Goal: Task Accomplishment & Management: Manage account settings

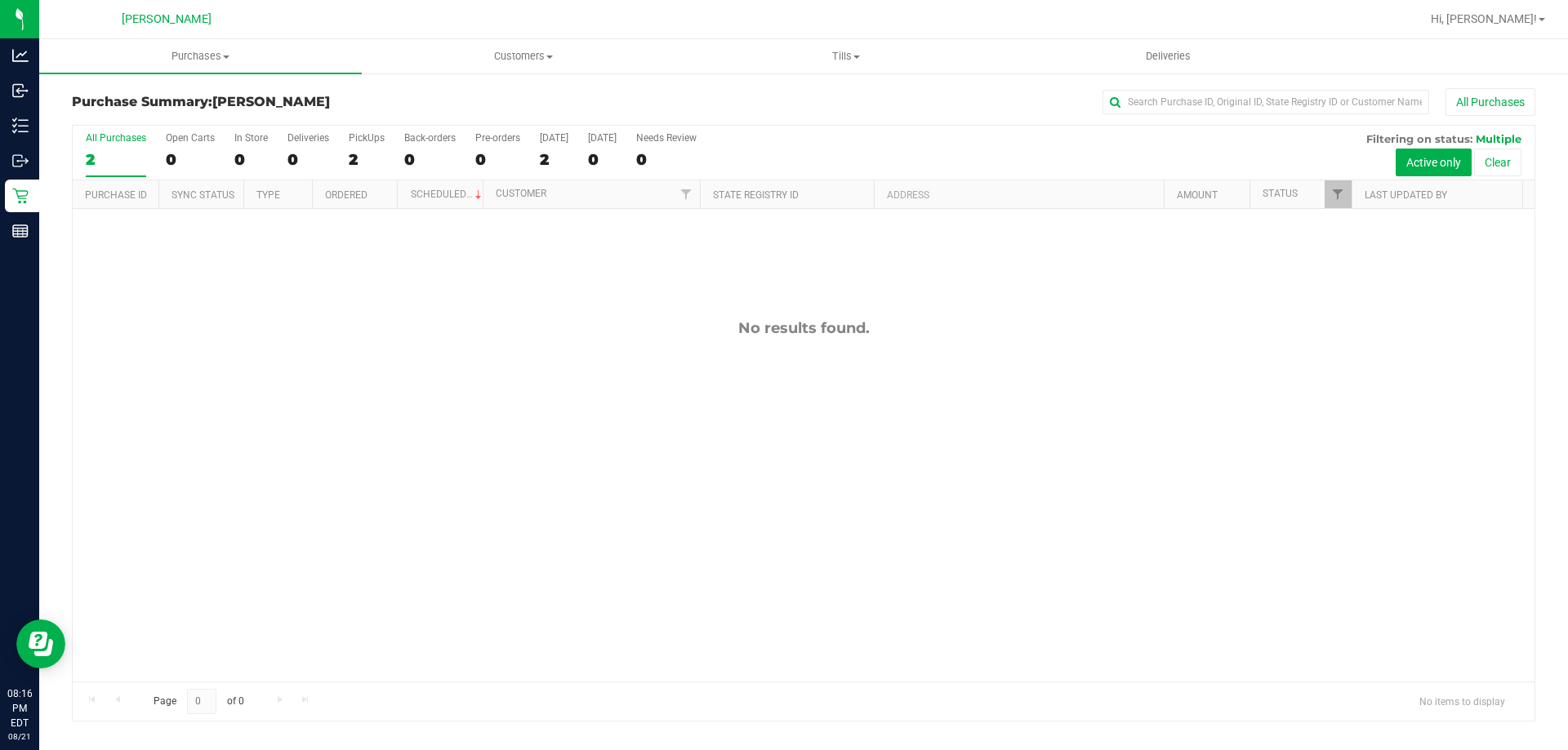
click at [544, 317] on div "No results found." at bounding box center [803, 500] width 1462 height 583
click at [848, 52] on span "Tills" at bounding box center [845, 56] width 321 height 14
click at [834, 96] on li "Manage tills" at bounding box center [845, 98] width 323 height 19
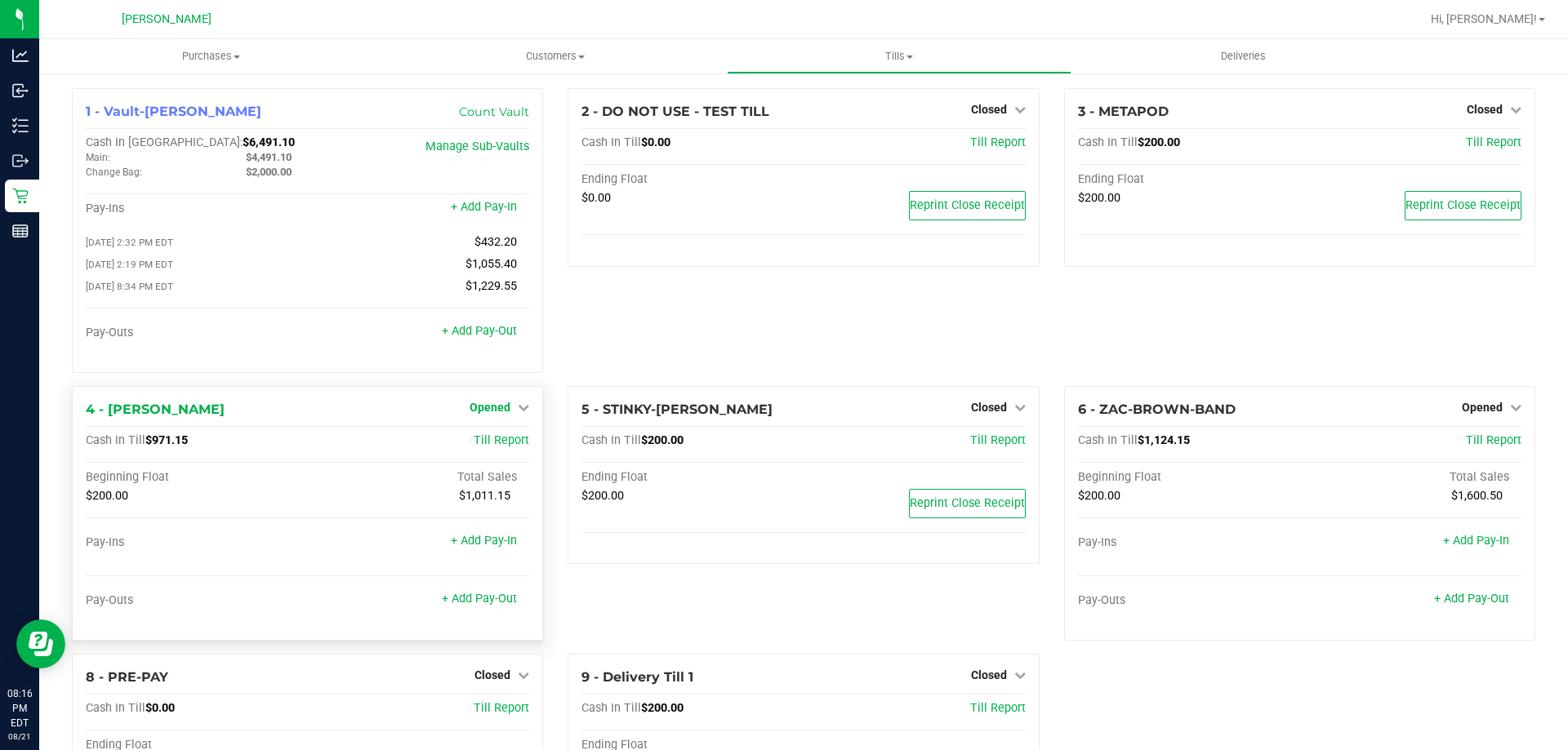
click at [480, 406] on span "Opened" at bounding box center [490, 407] width 41 height 13
click at [483, 445] on link "Close Till" at bounding box center [493, 440] width 44 height 13
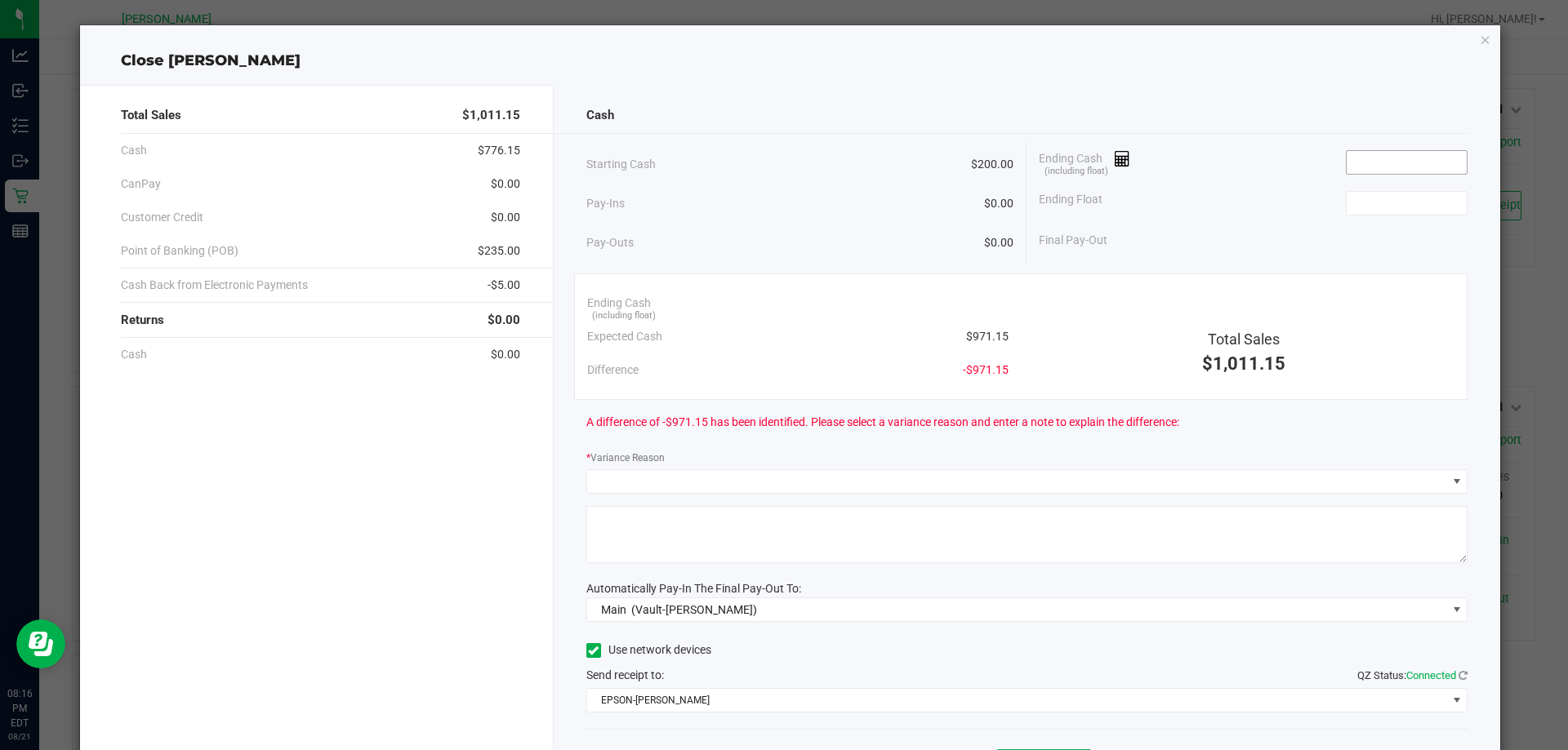
click at [1371, 158] on input at bounding box center [1407, 162] width 120 height 23
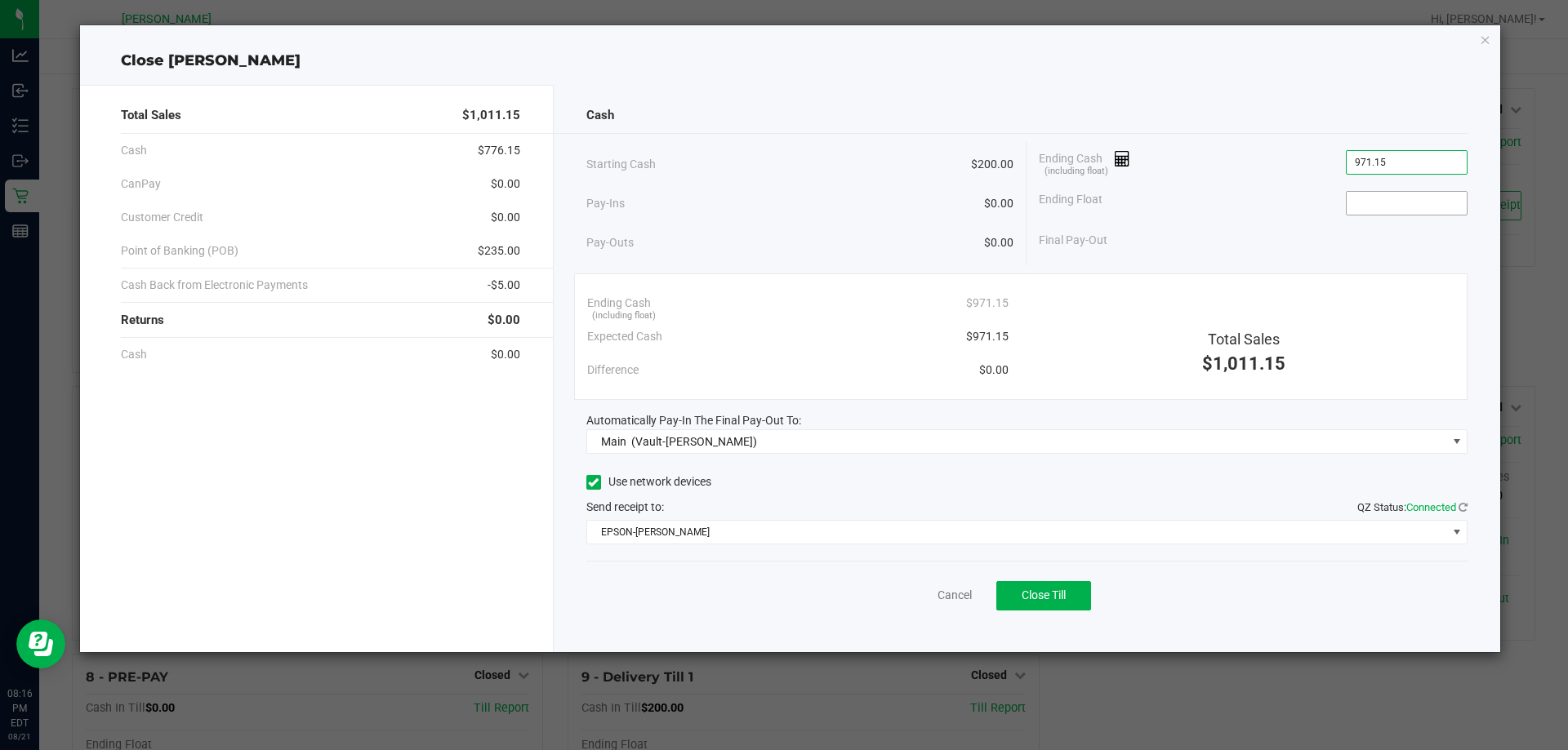
type input "$971.15"
click at [1436, 202] on input at bounding box center [1407, 203] width 120 height 23
type input "$200.00"
click at [1236, 240] on div "Final Pay-Out $771.15" at bounding box center [1253, 240] width 428 height 34
click at [1079, 606] on button "Close Till" at bounding box center [1044, 596] width 95 height 30
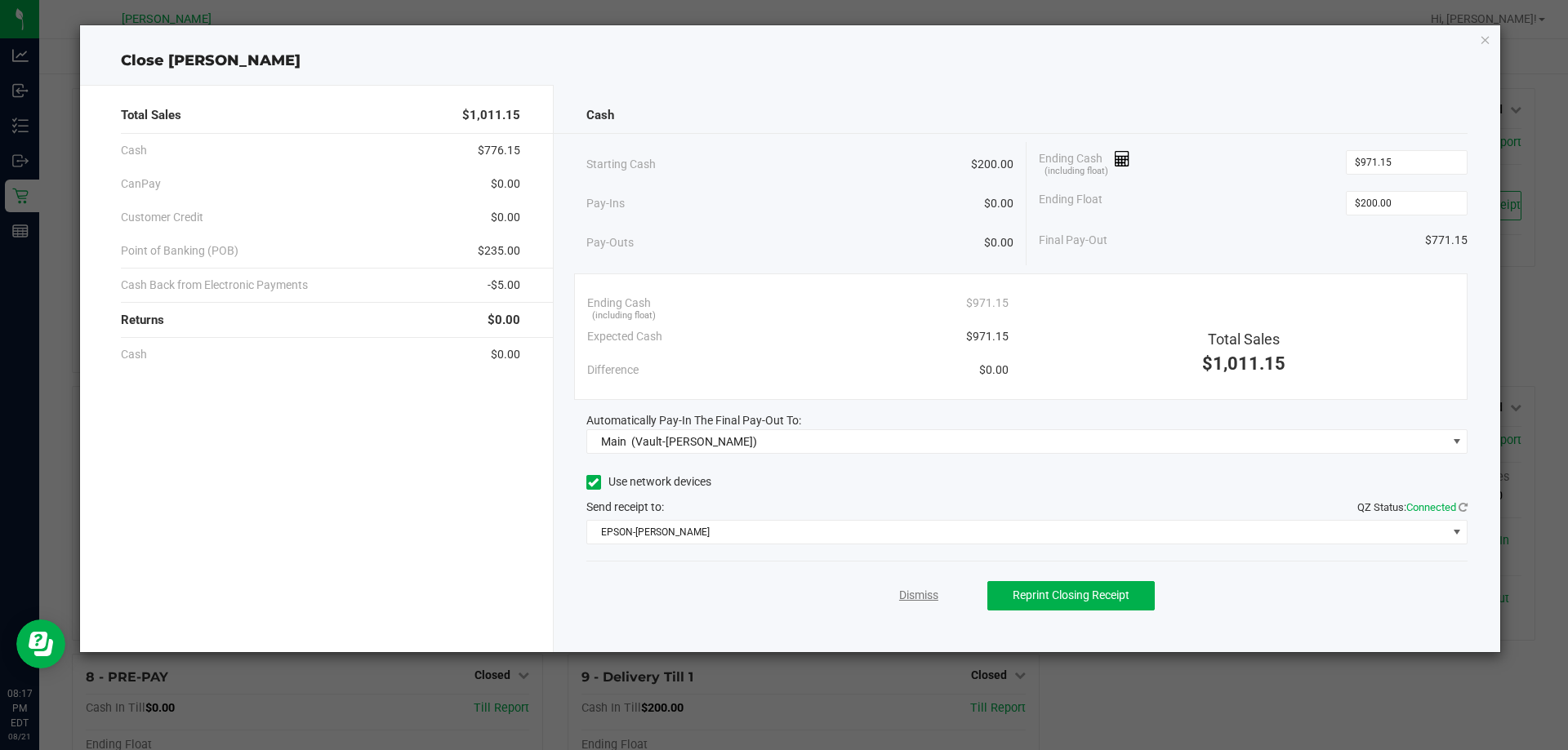
click at [911, 598] on link "Dismiss" at bounding box center [919, 596] width 39 height 17
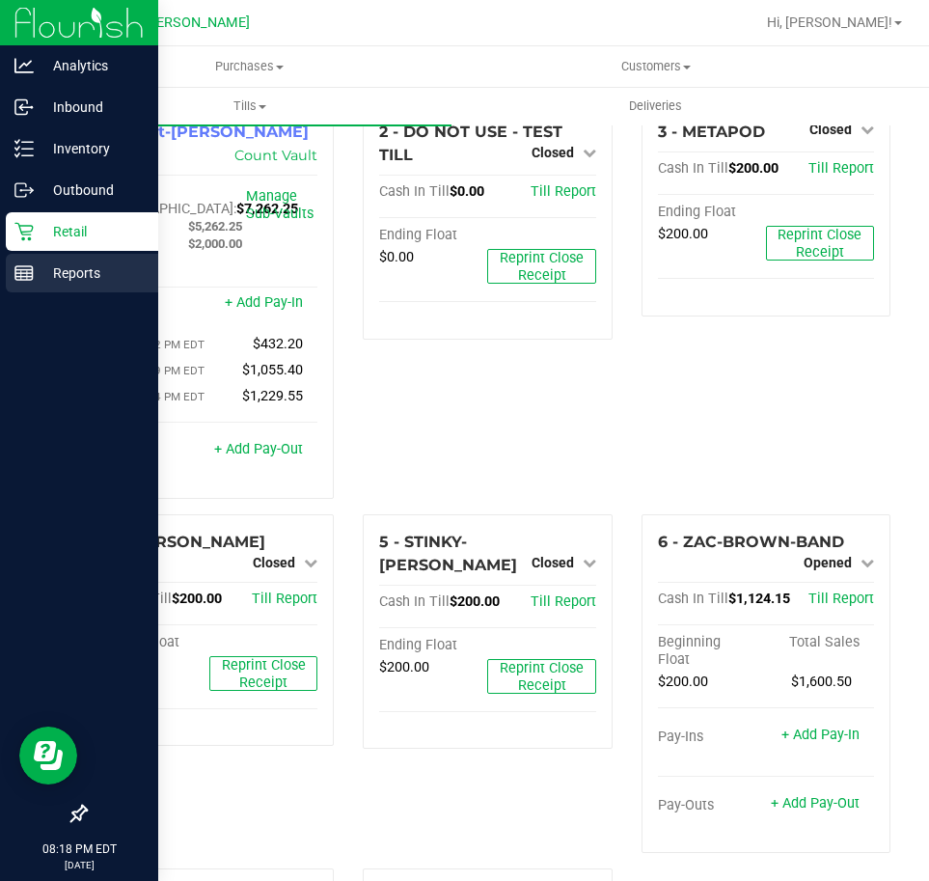
drag, startPoint x: 80, startPoint y: 278, endPoint x: 110, endPoint y: 263, distance: 33.2
click at [82, 277] on p "Reports" at bounding box center [92, 272] width 116 height 23
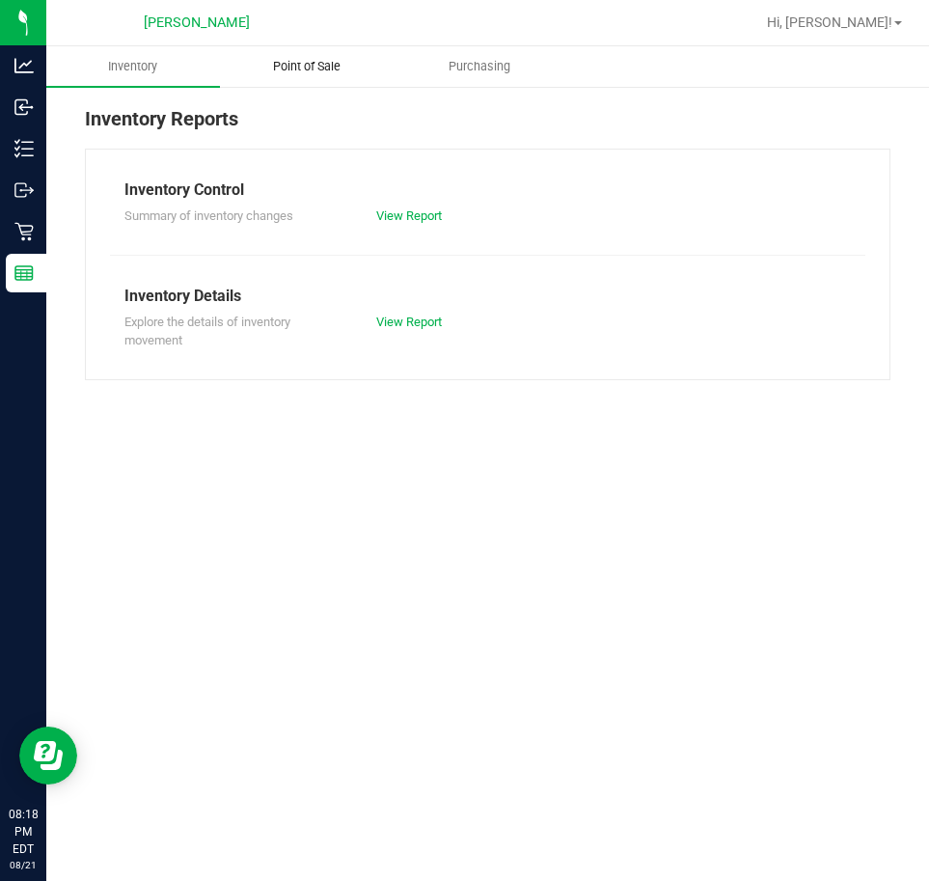
click at [317, 66] on span "Point of Sale" at bounding box center [307, 66] width 120 height 17
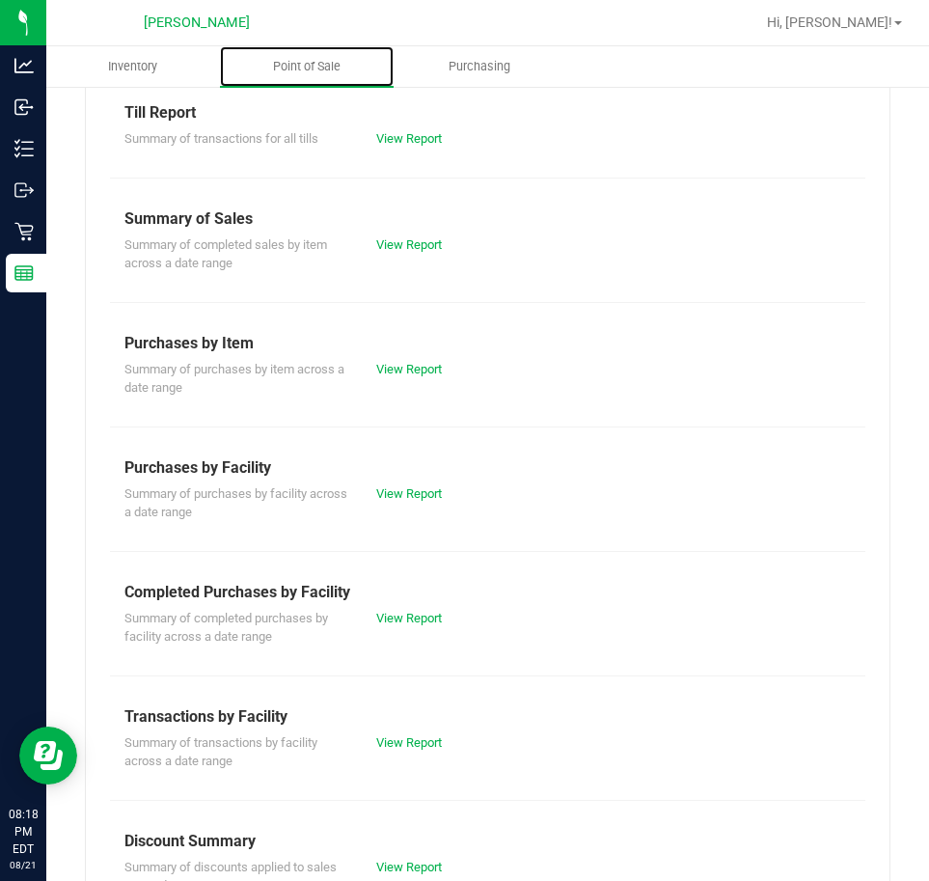
scroll to position [193, 0]
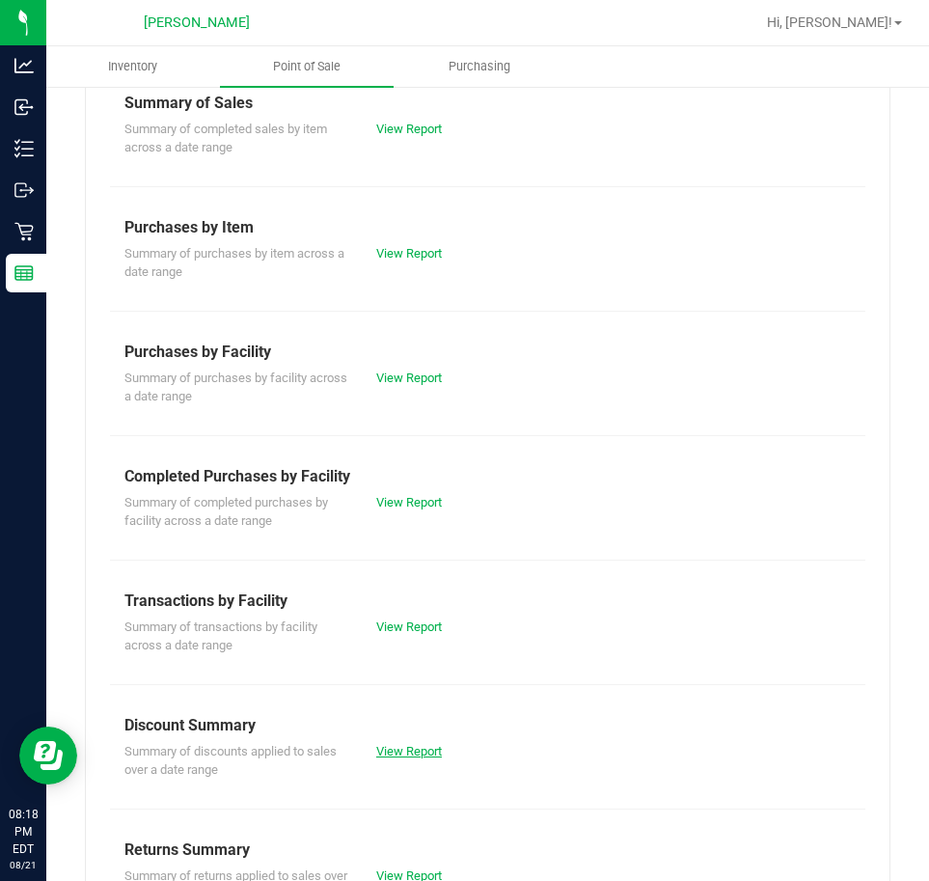
click at [403, 748] on link "View Report" at bounding box center [409, 751] width 66 height 14
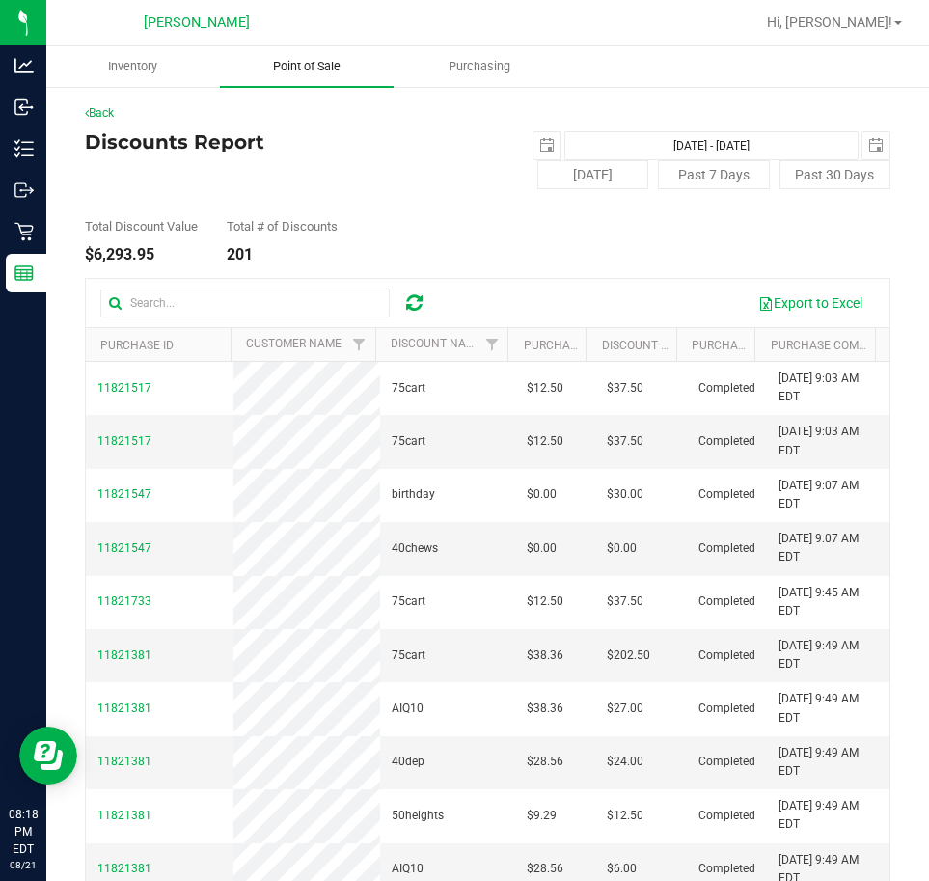
click at [329, 70] on span "Point of Sale" at bounding box center [307, 66] width 120 height 17
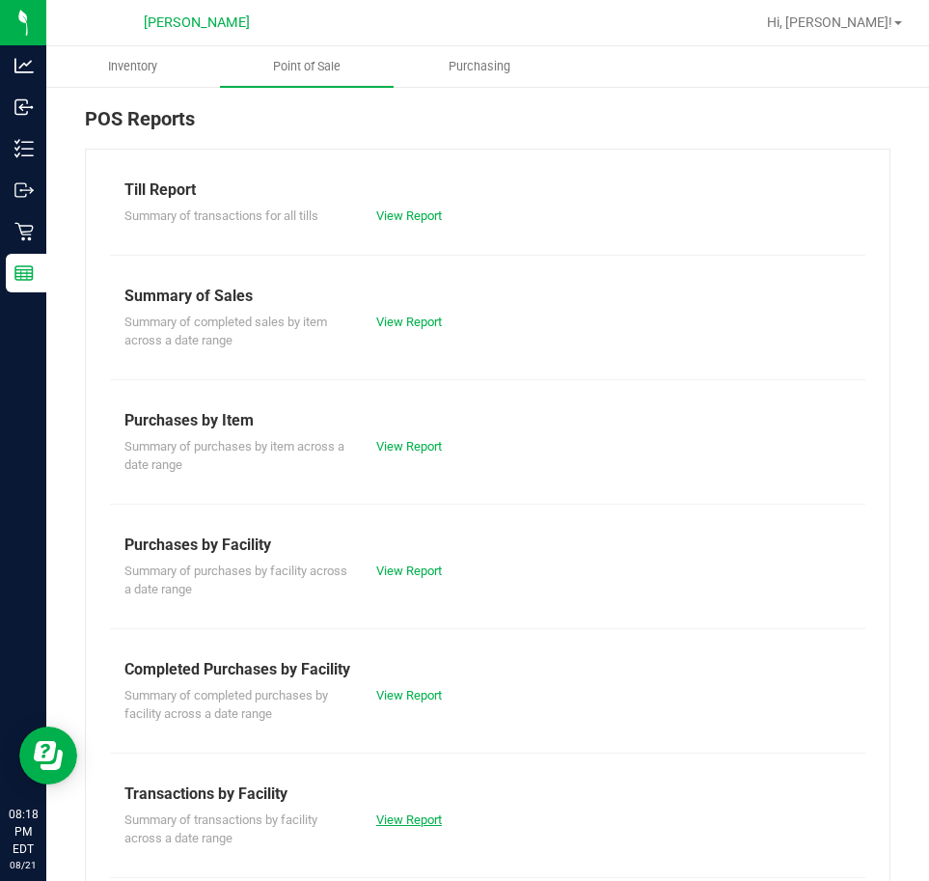
click at [408, 813] on link "View Report" at bounding box center [409, 819] width 66 height 14
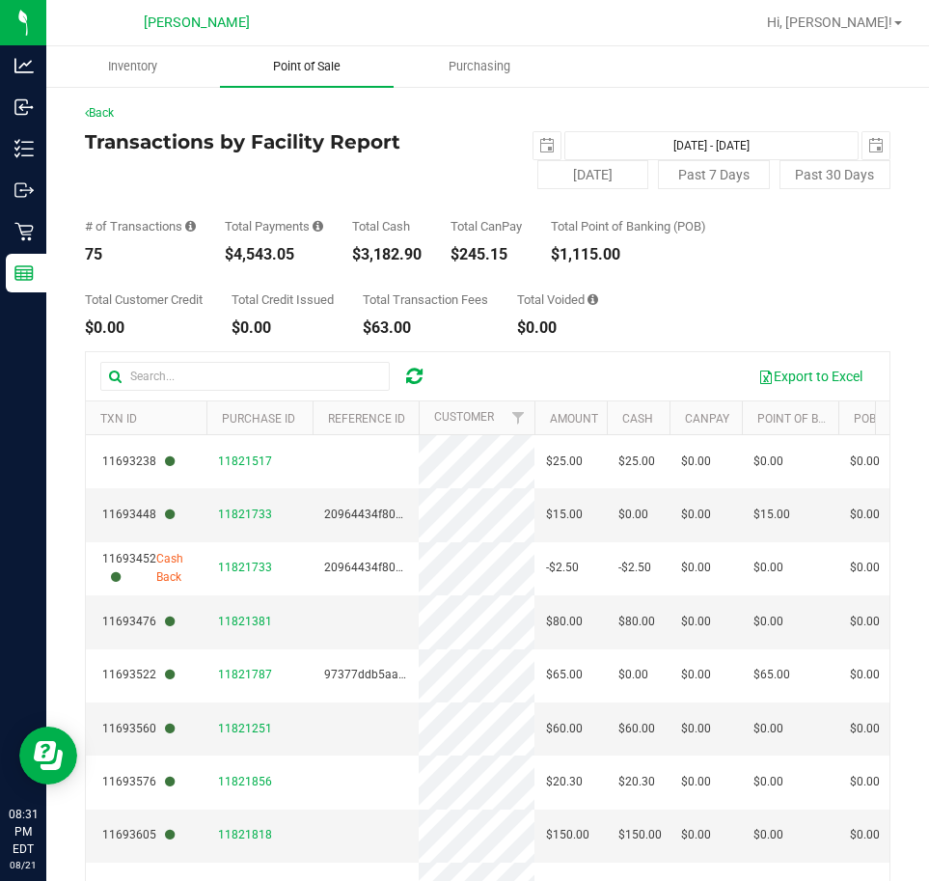
click at [324, 70] on span "Point of Sale" at bounding box center [307, 66] width 120 height 17
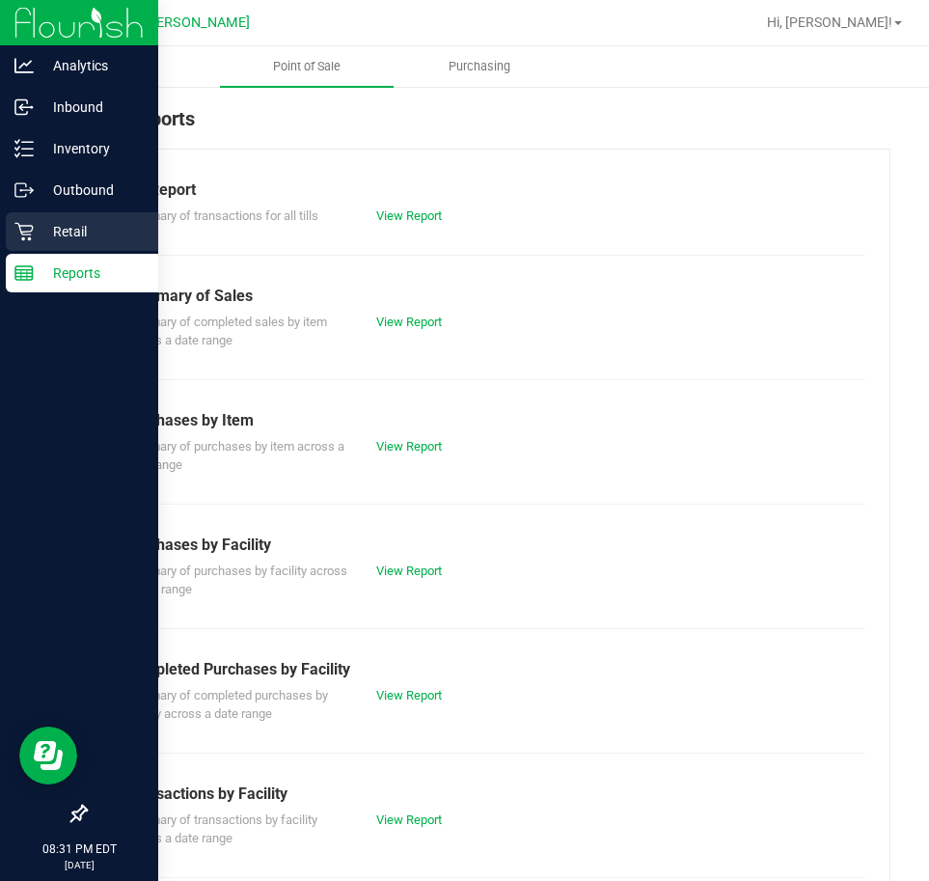
click at [68, 232] on p "Retail" at bounding box center [92, 231] width 116 height 23
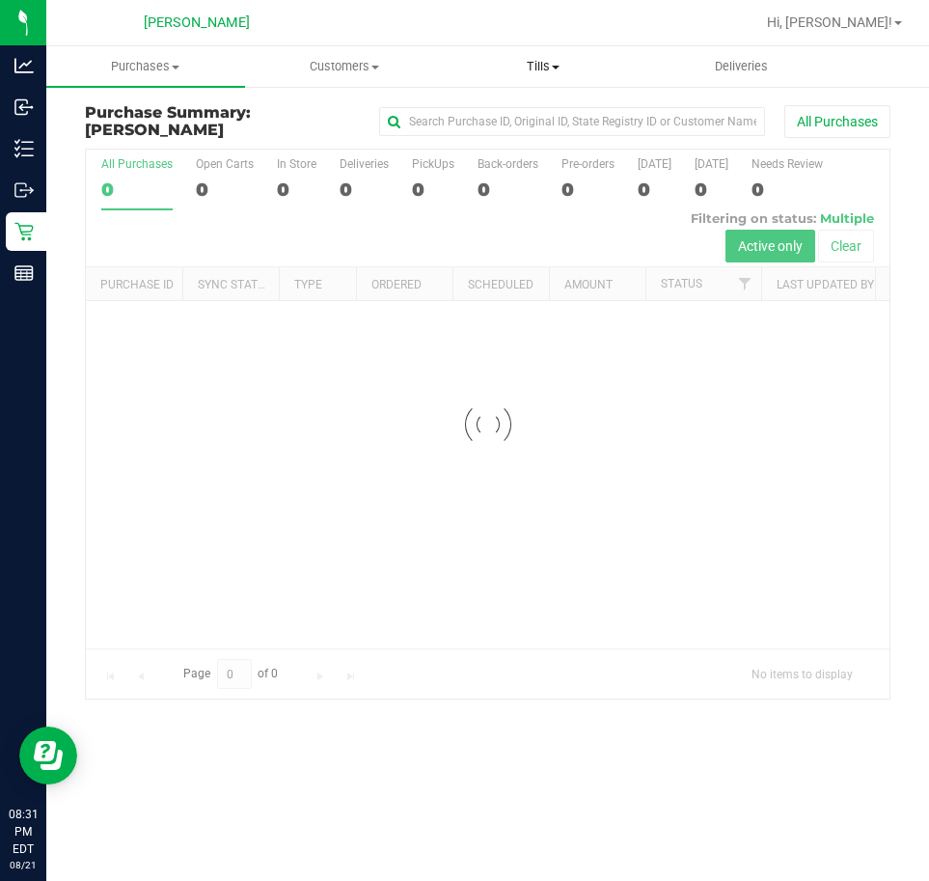
click at [544, 59] on span "Tills" at bounding box center [543, 66] width 197 height 17
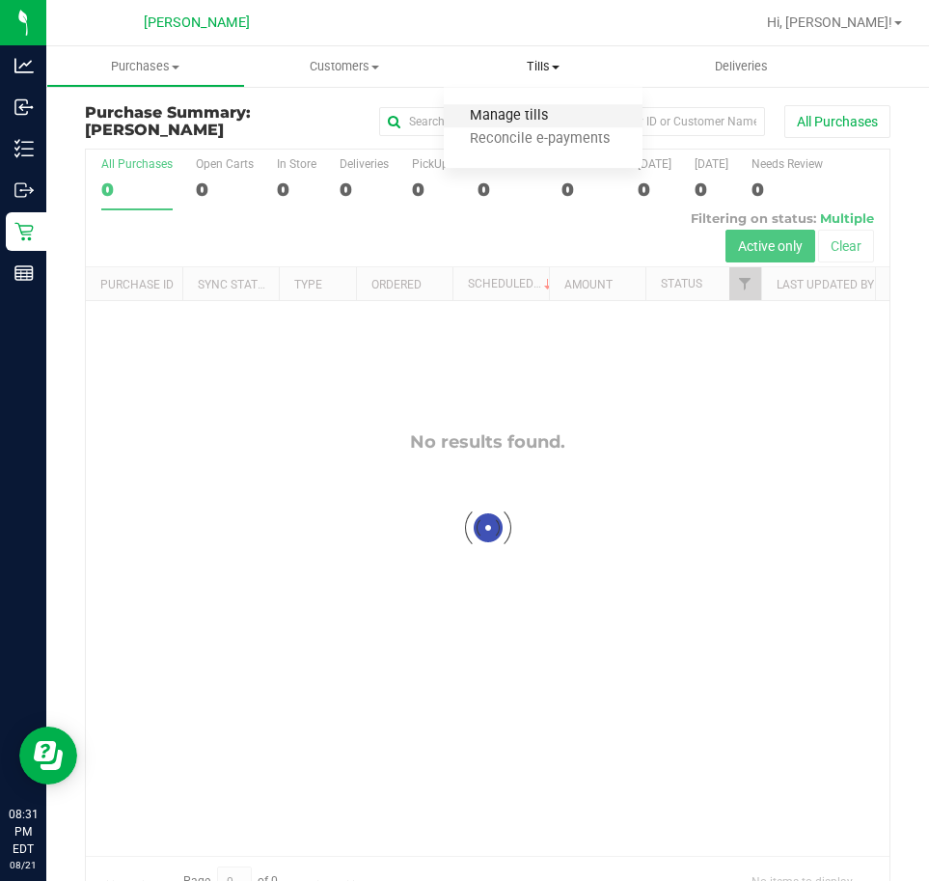
click at [529, 112] on span "Manage tills" at bounding box center [509, 116] width 130 height 16
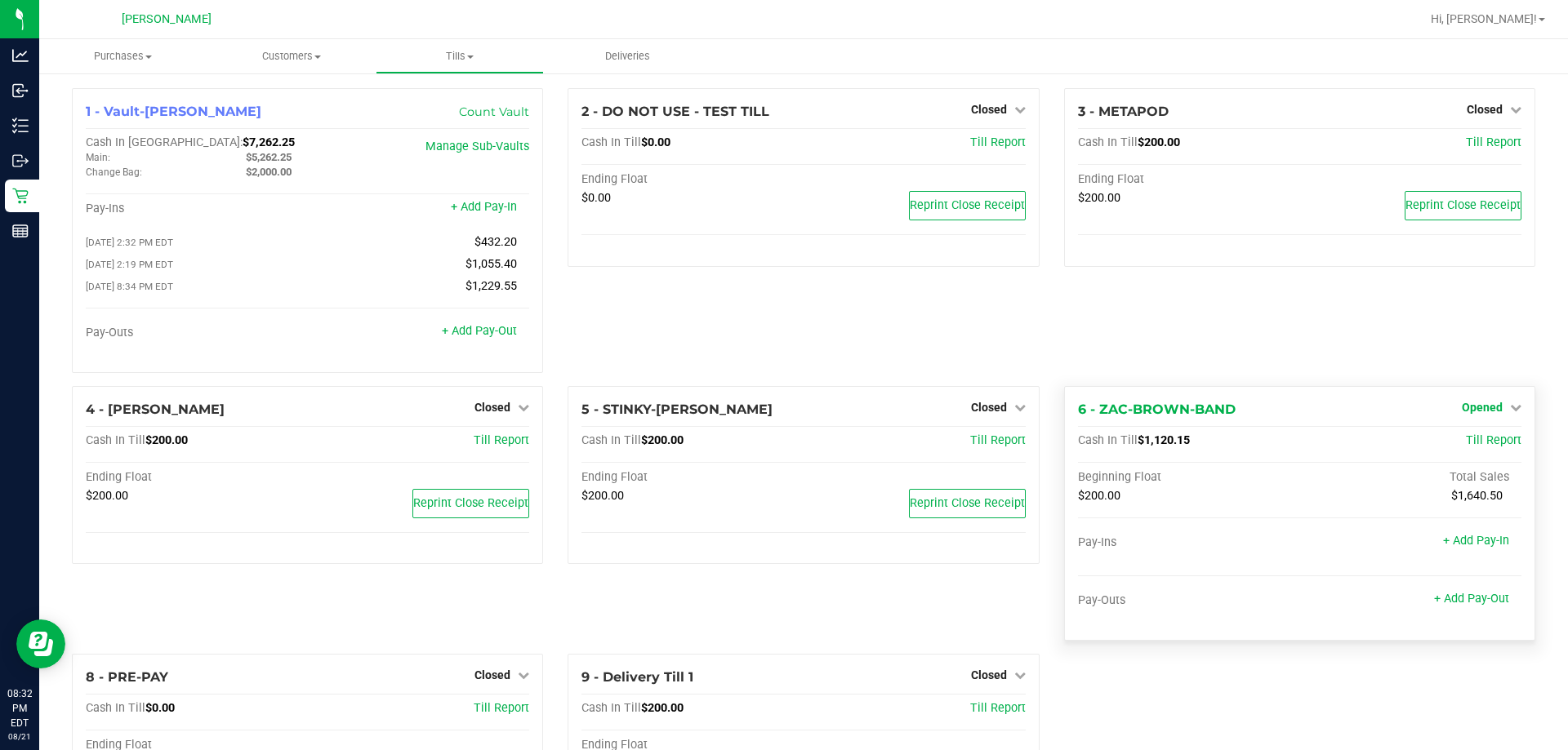
click at [1467, 413] on span "Opened" at bounding box center [1482, 407] width 41 height 13
click at [1467, 441] on link "Close Till" at bounding box center [1484, 440] width 44 height 13
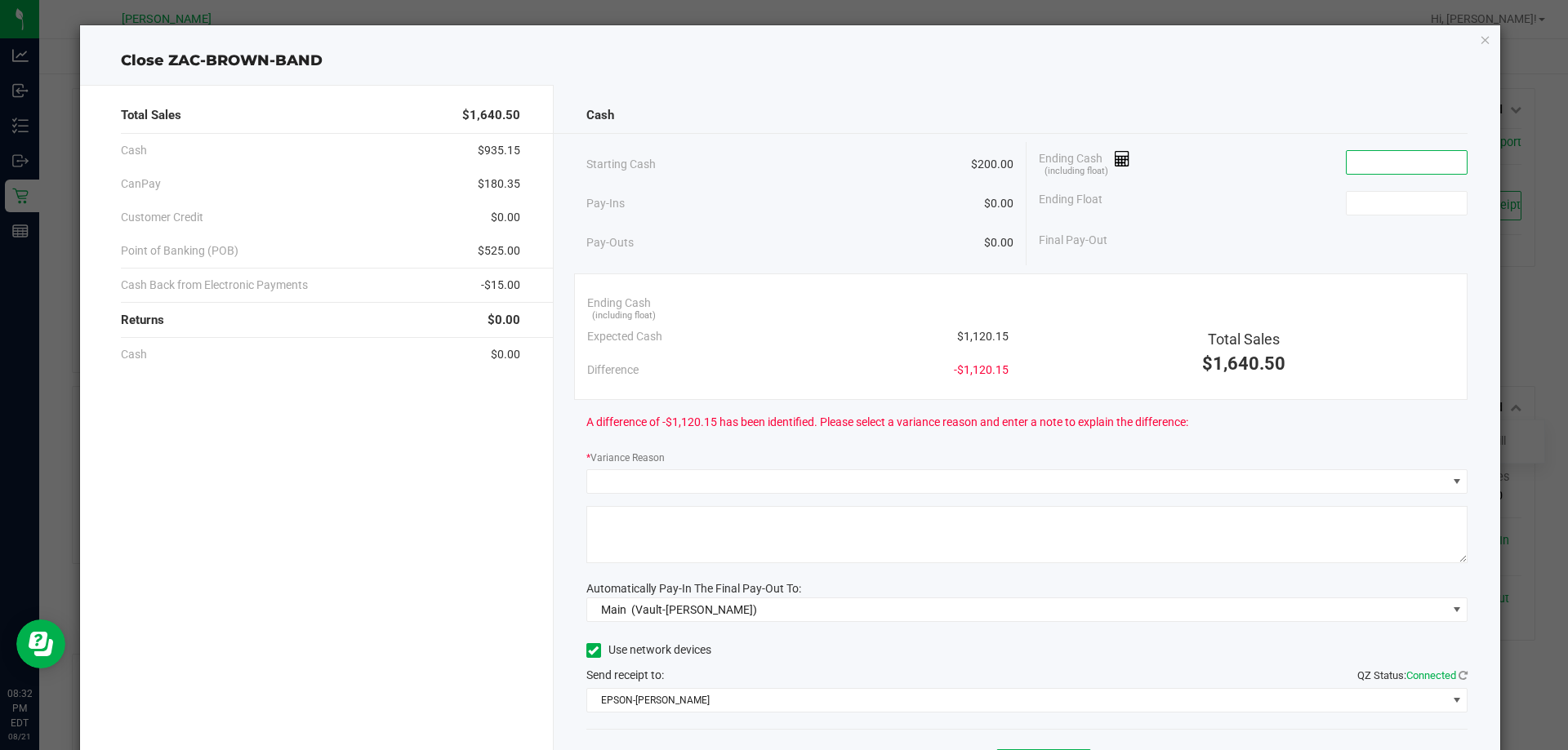
click at [1412, 155] on input at bounding box center [1407, 162] width 120 height 23
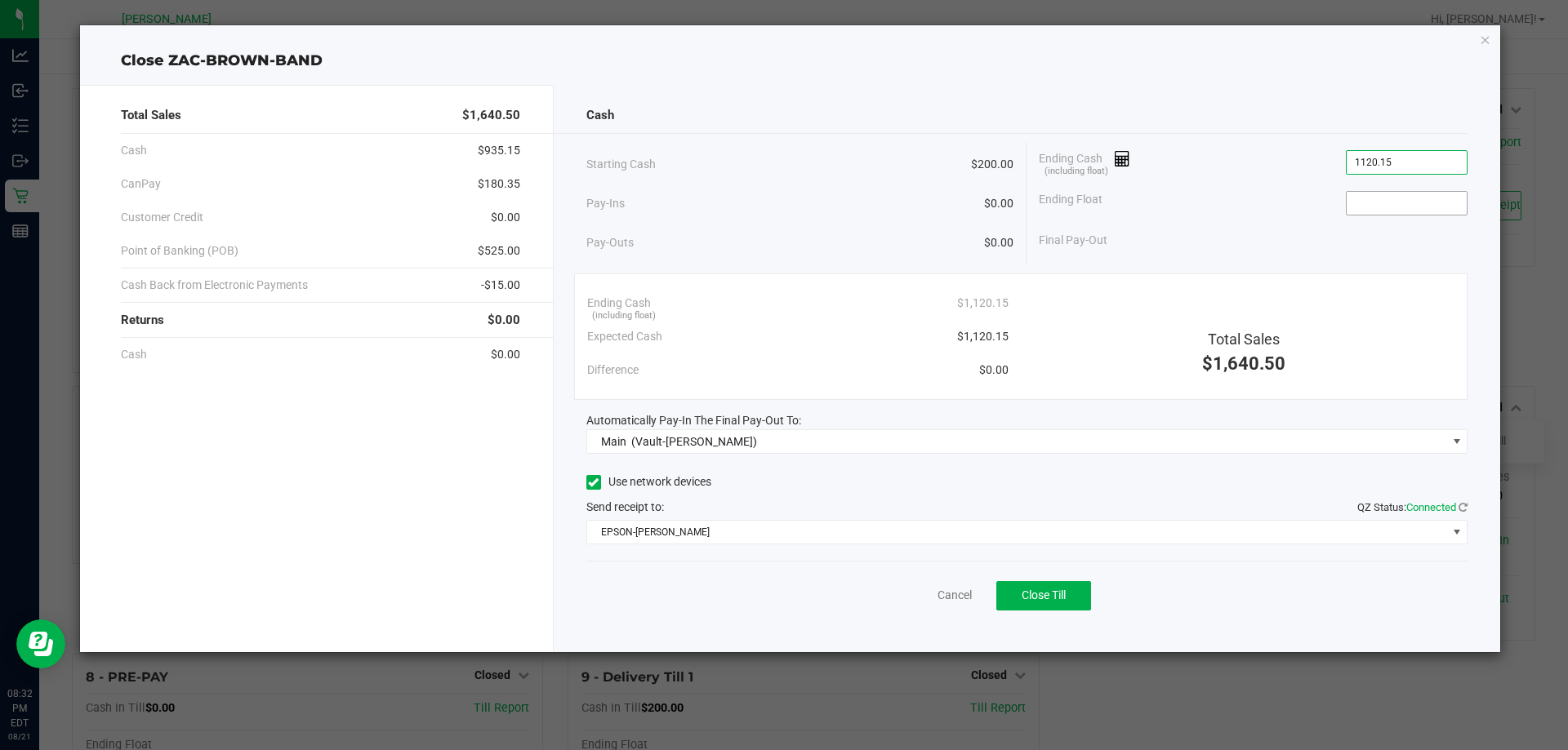
type input "$1,120.15"
drag, startPoint x: 1394, startPoint y: 198, endPoint x: 1405, endPoint y: 189, distance: 14.2
click at [1396, 196] on input at bounding box center [1407, 203] width 120 height 23
type input "$200.00"
click at [1213, 245] on div "Final Pay-Out $920.15" at bounding box center [1253, 240] width 428 height 34
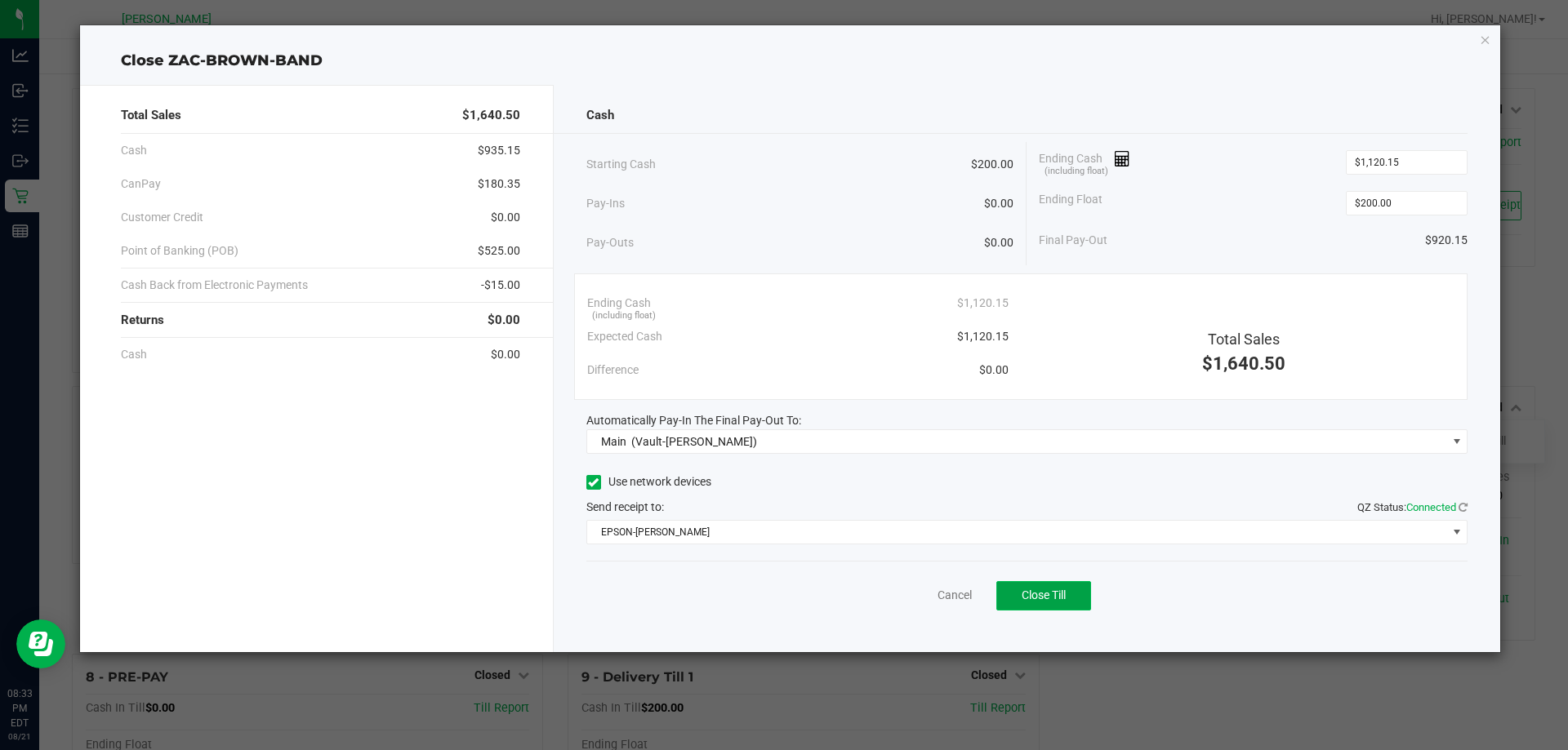
click at [1041, 589] on span "Close Till" at bounding box center [1044, 594] width 44 height 13
click at [909, 591] on link "Dismiss" at bounding box center [919, 596] width 39 height 17
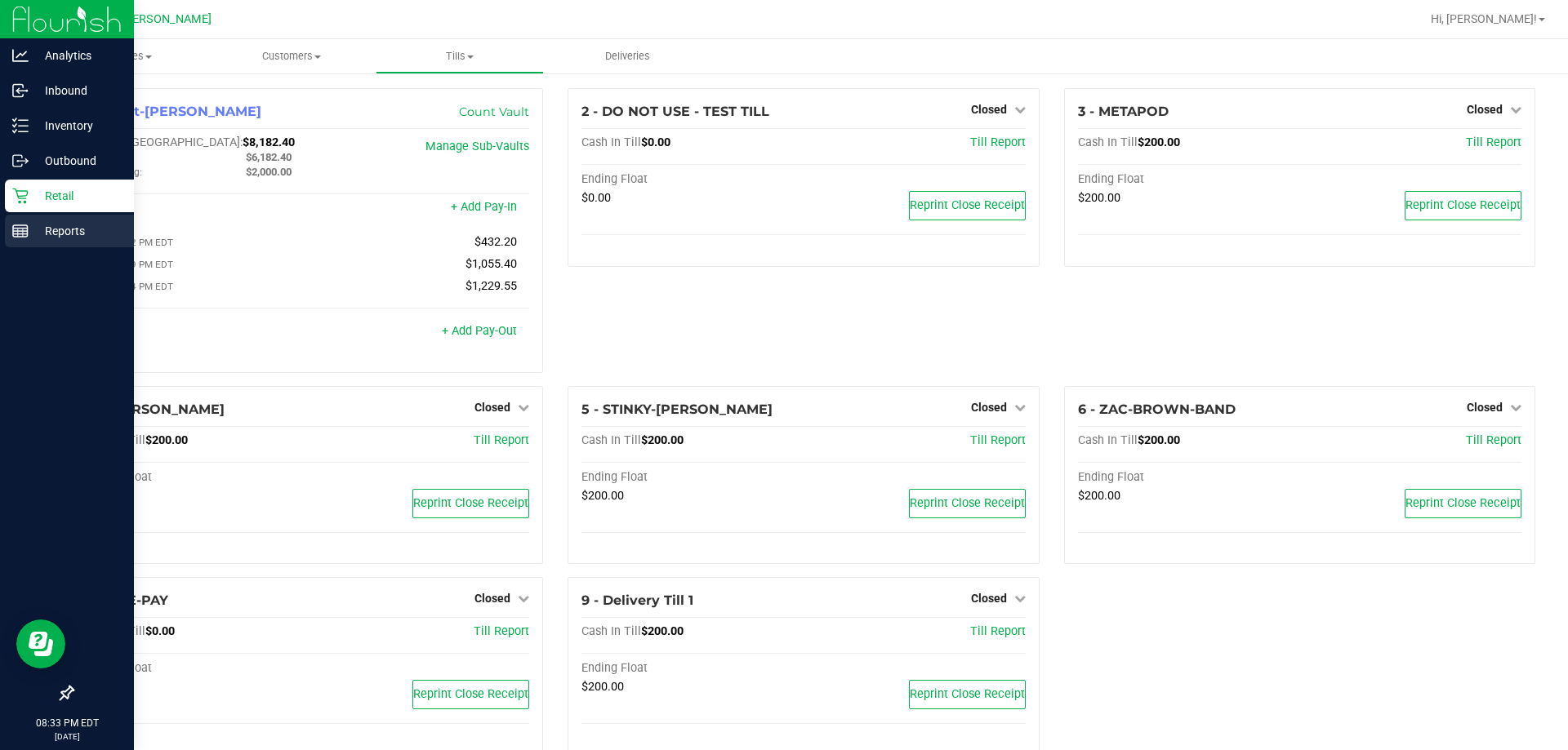
click at [73, 233] on p "Reports" at bounding box center [78, 230] width 98 height 19
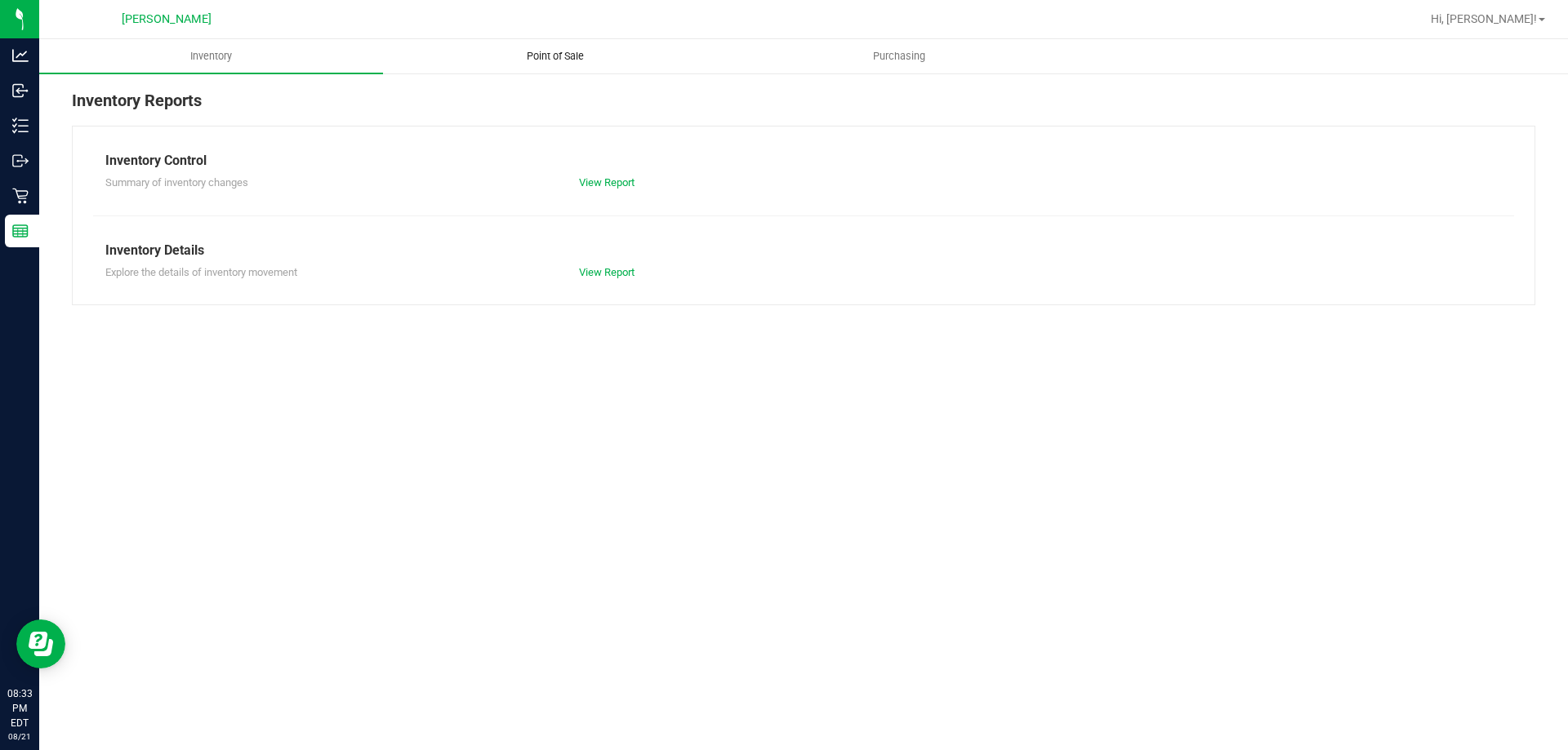
click at [536, 53] on span "Point of Sale" at bounding box center [555, 56] width 102 height 14
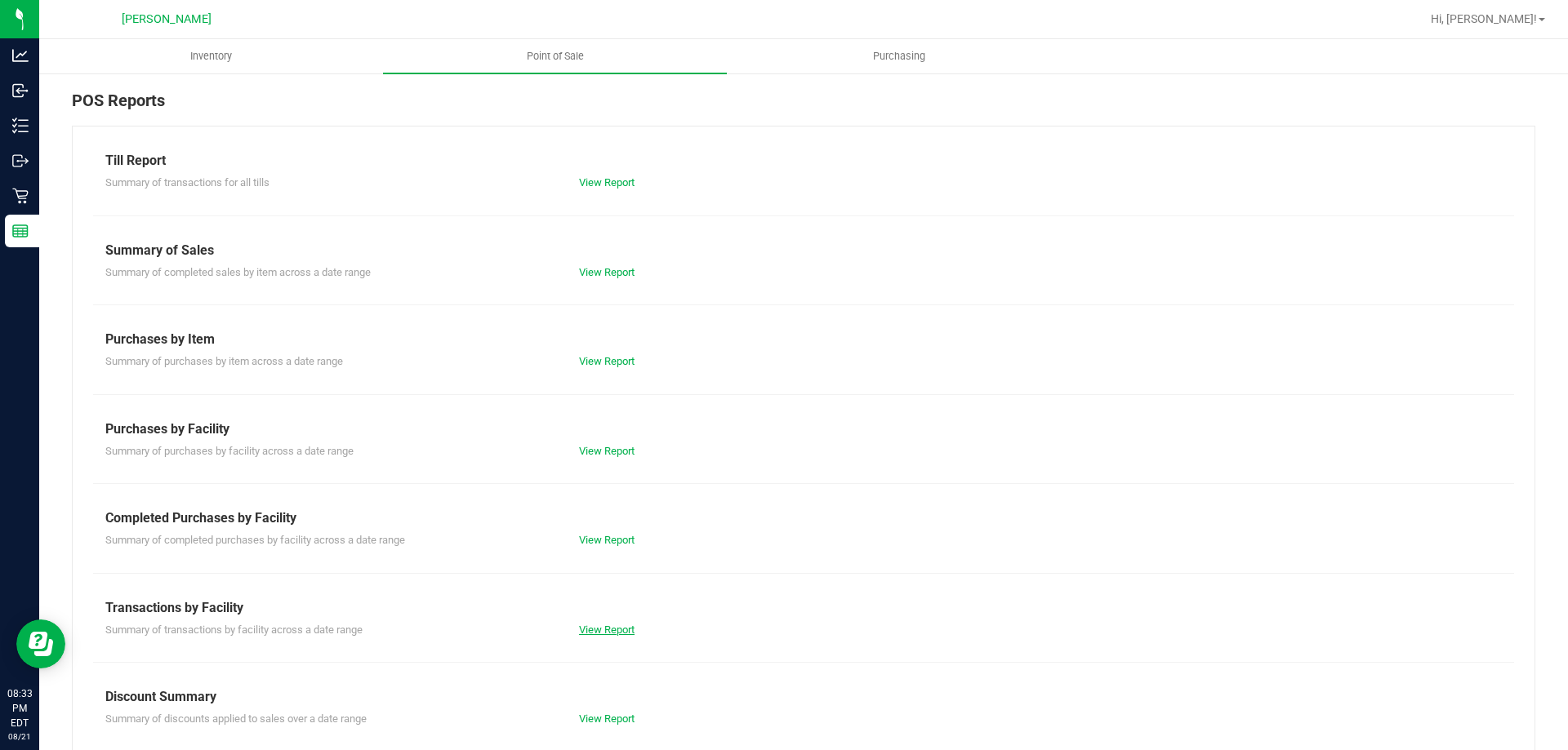
click at [608, 625] on link "View Report" at bounding box center [607, 630] width 56 height 12
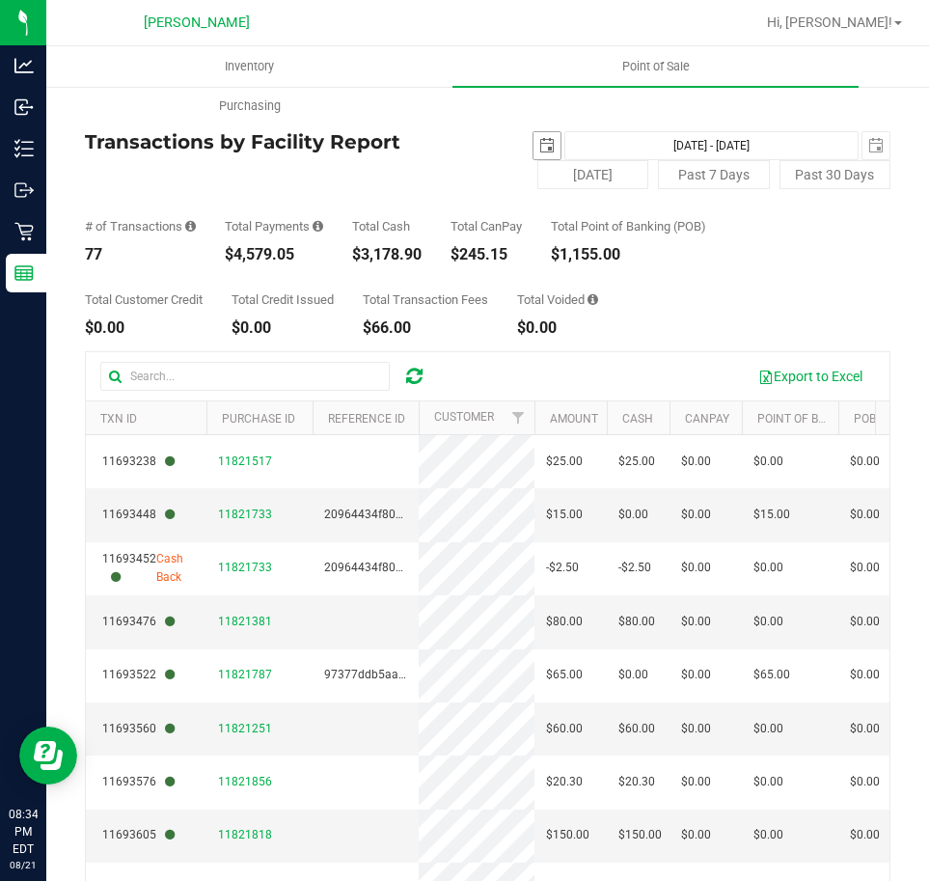
click at [540, 141] on span "select" at bounding box center [546, 145] width 15 height 15
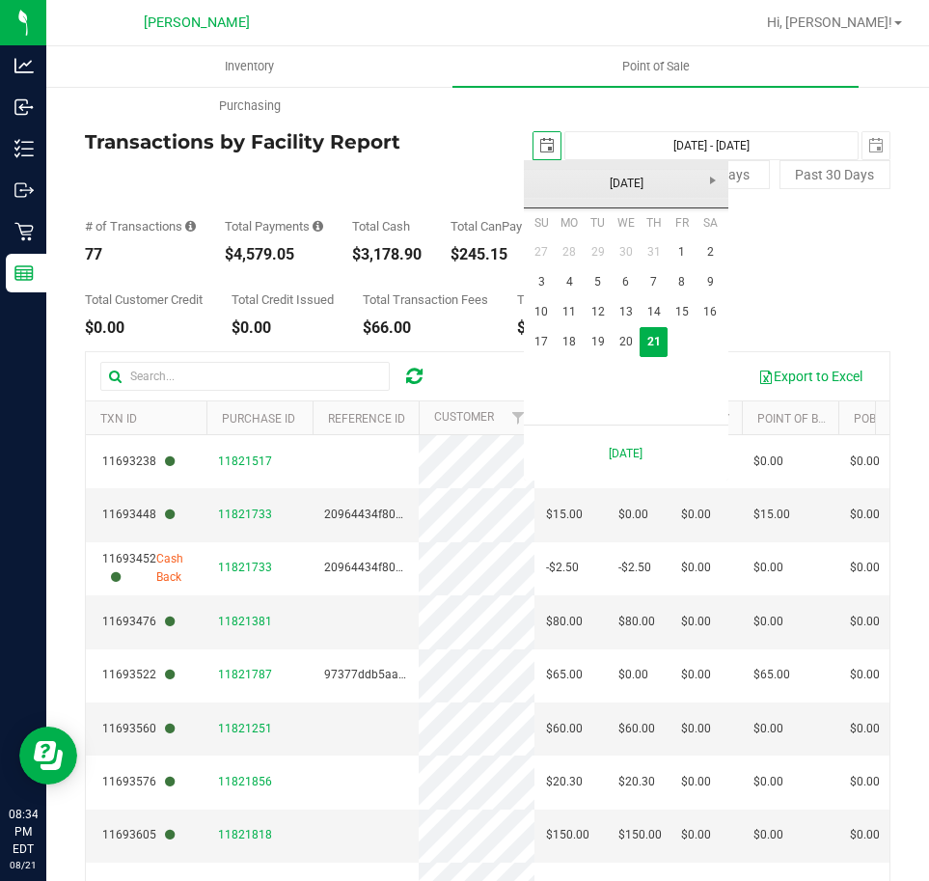
scroll to position [0, 48]
click at [563, 333] on link "18" at bounding box center [570, 342] width 28 height 30
type input "[DATE]"
type input "[DATE] - [DATE]"
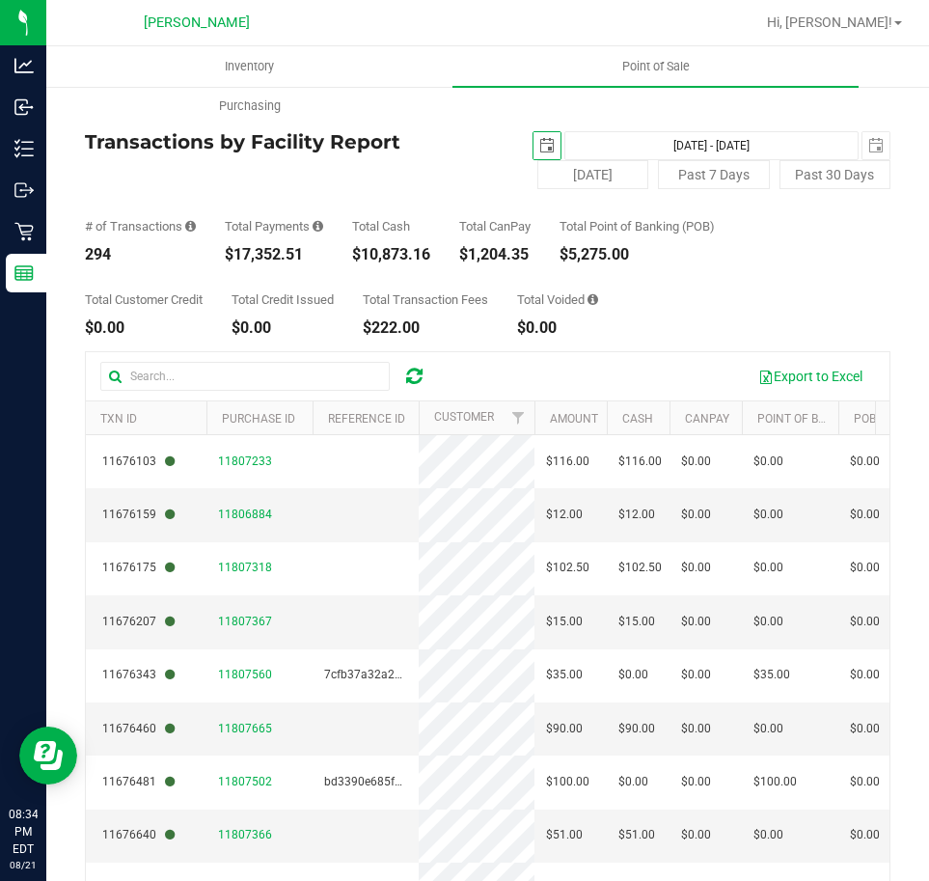
click at [541, 142] on span "select" at bounding box center [546, 145] width 15 height 15
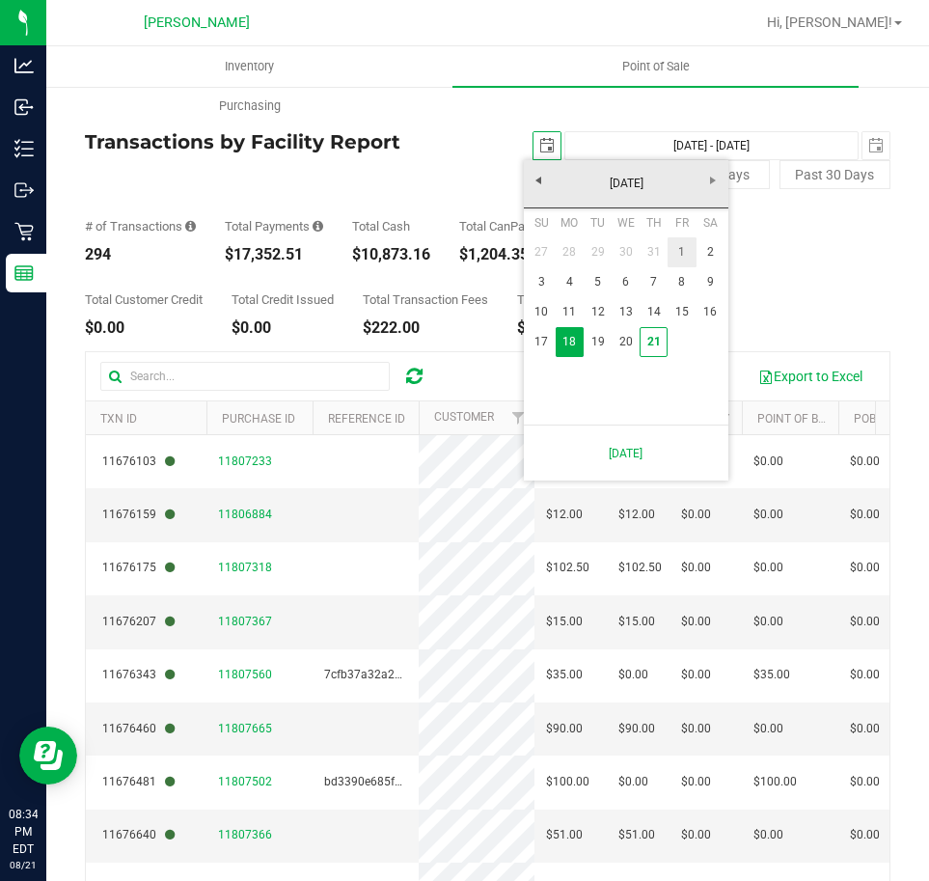
click at [683, 248] on link "1" at bounding box center [681, 252] width 28 height 30
type input "[DATE]"
type input "[DATE] - [DATE]"
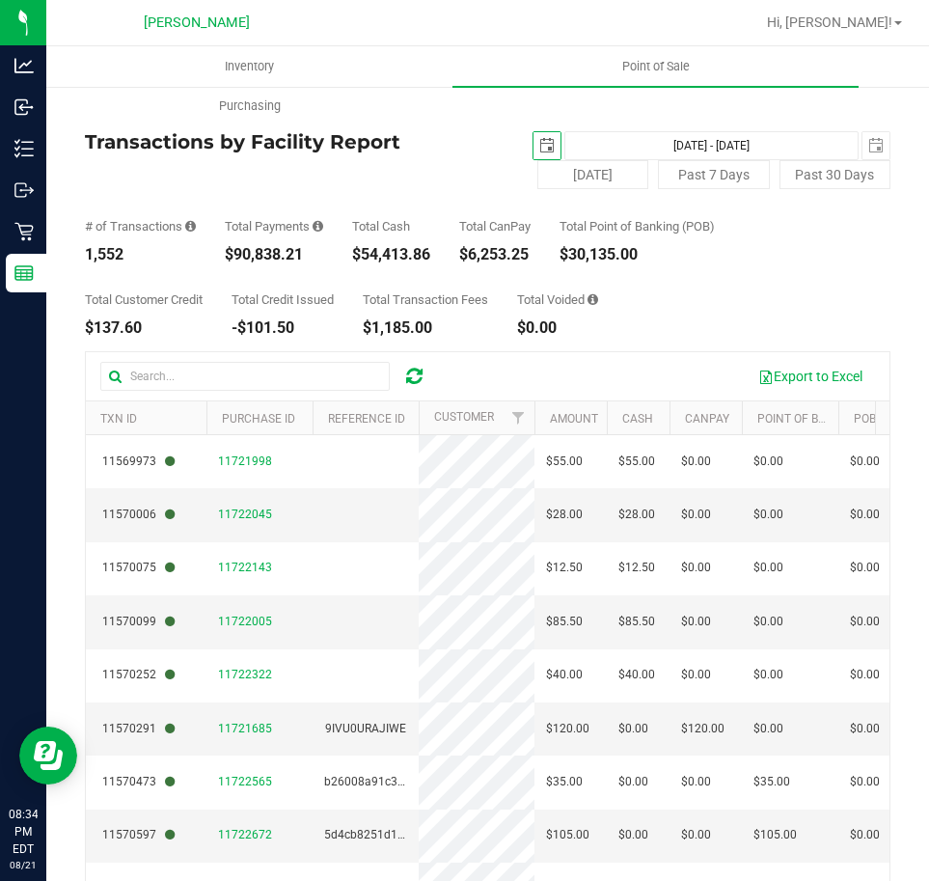
click at [539, 143] on span "select" at bounding box center [546, 145] width 15 height 15
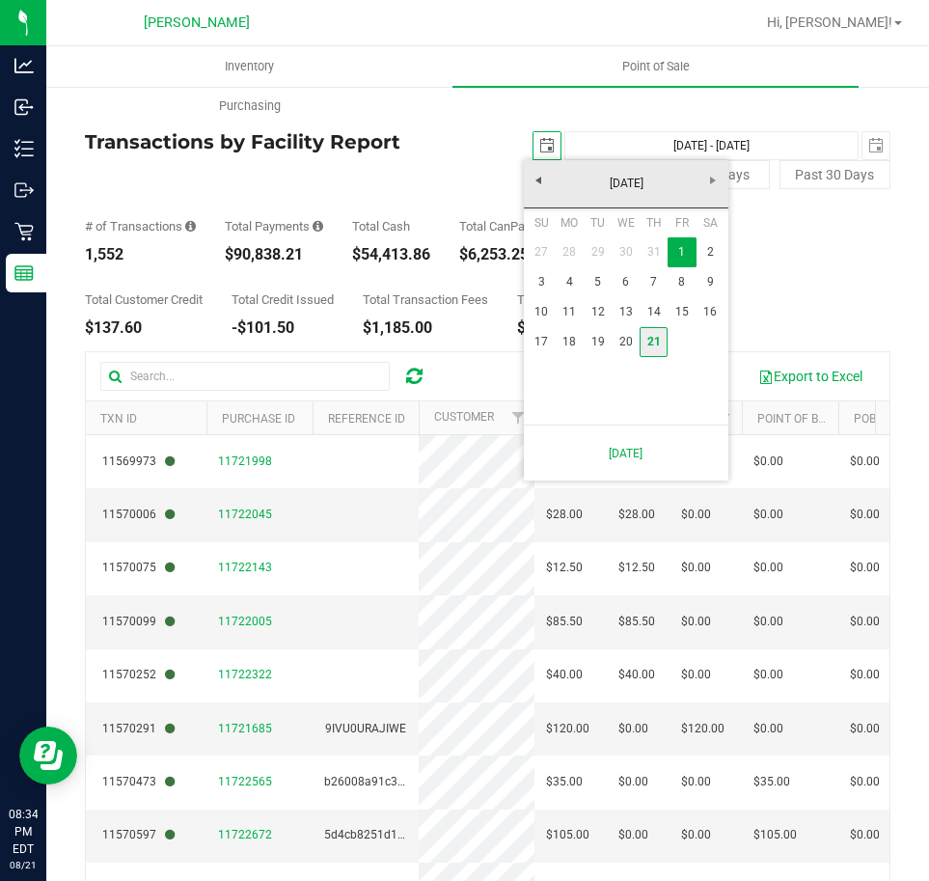
click at [648, 333] on link "21" at bounding box center [654, 342] width 28 height 30
type input "[DATE]"
type input "[DATE] - [DATE]"
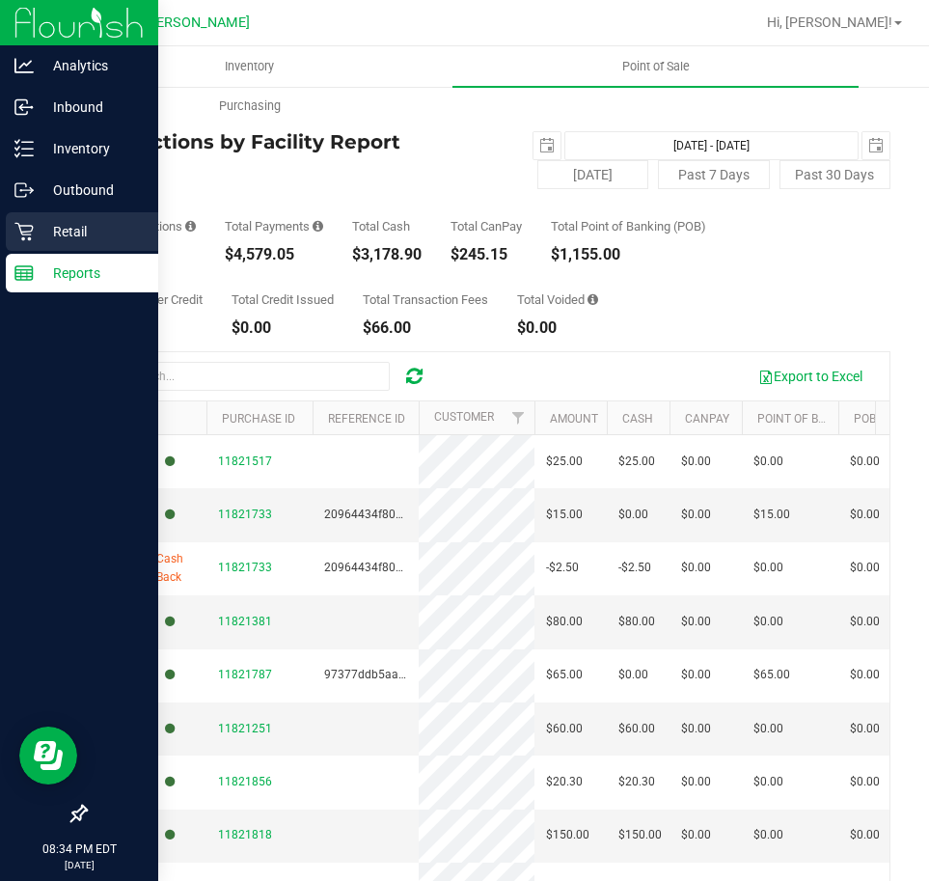
click at [66, 231] on p "Retail" at bounding box center [92, 231] width 116 height 23
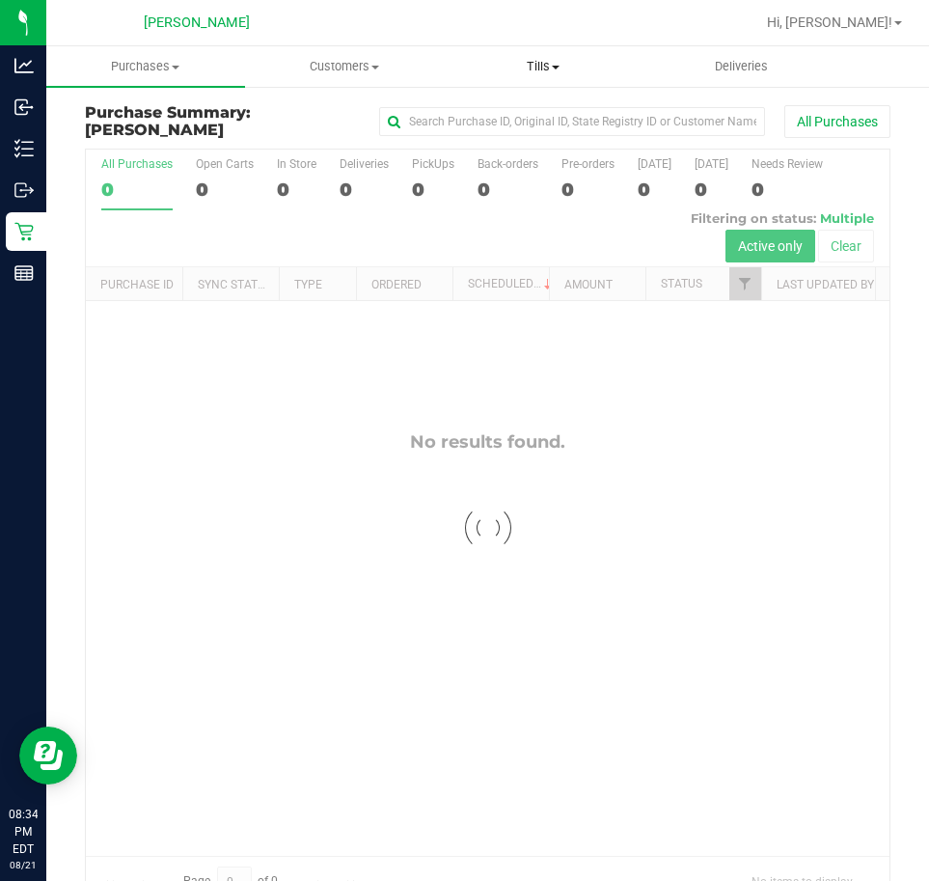
click at [550, 62] on span "Tills" at bounding box center [543, 66] width 197 height 17
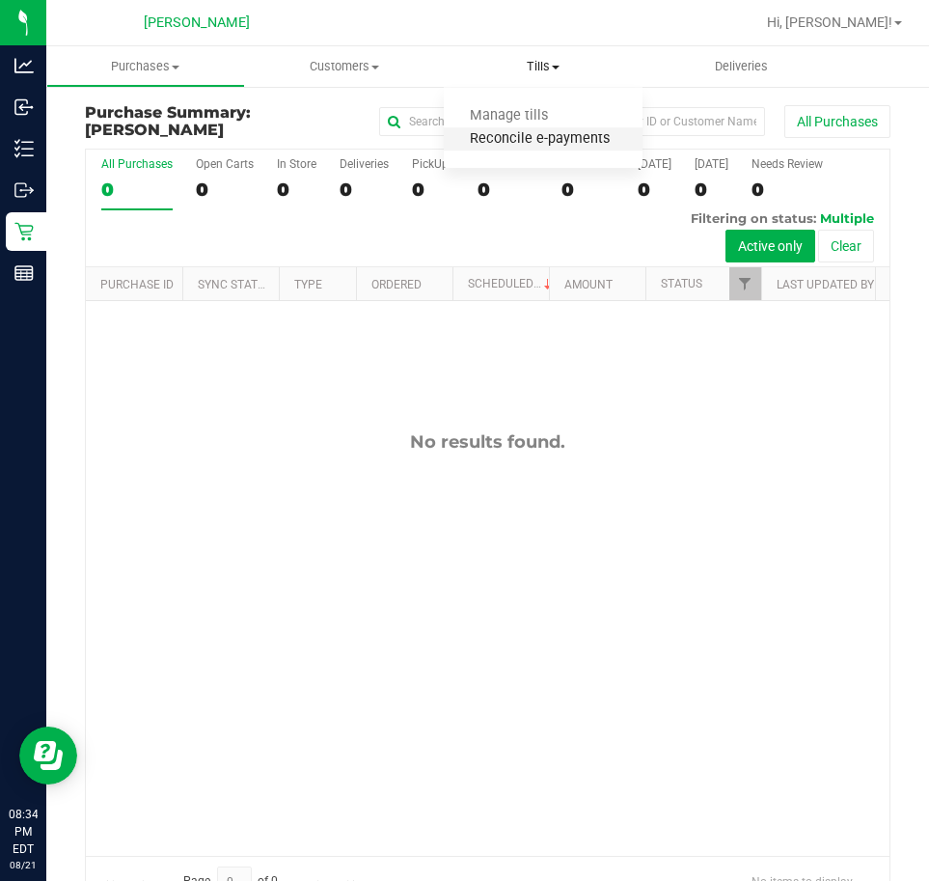
click at [551, 137] on span "Reconcile e-payments" at bounding box center [540, 139] width 192 height 16
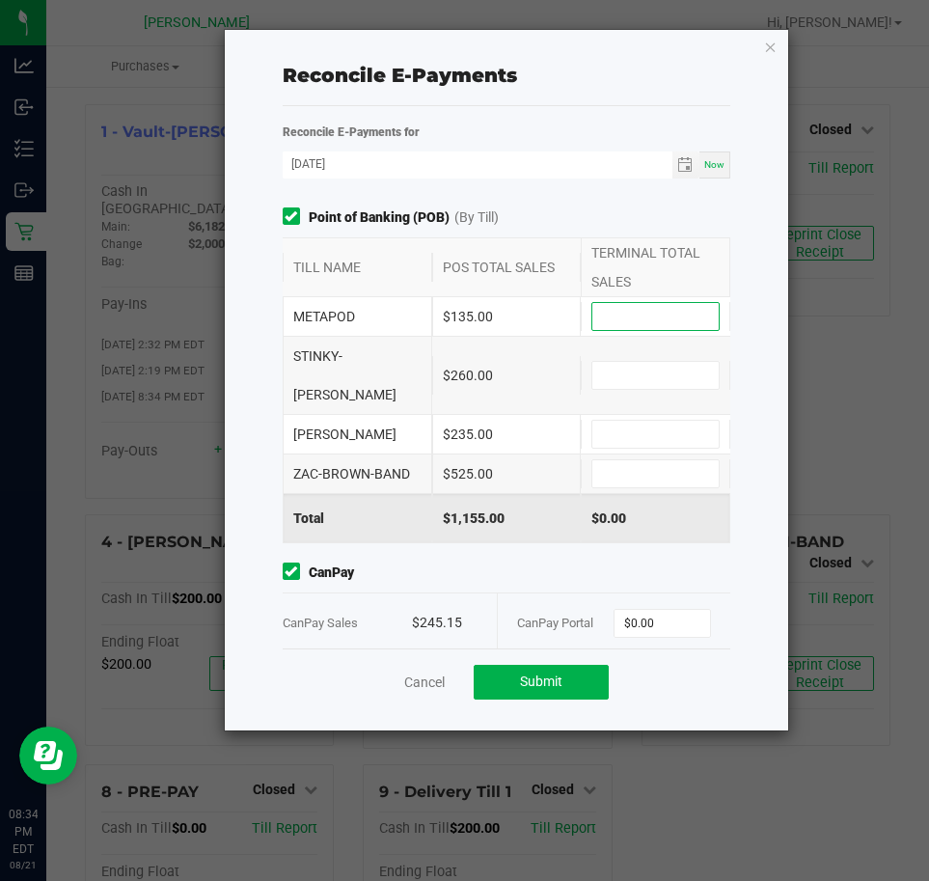
click at [636, 307] on input at bounding box center [655, 316] width 126 height 27
type input "$135.00"
click at [637, 362] on input at bounding box center [655, 375] width 126 height 27
type input "$260.00"
click at [642, 421] on input at bounding box center [655, 434] width 126 height 27
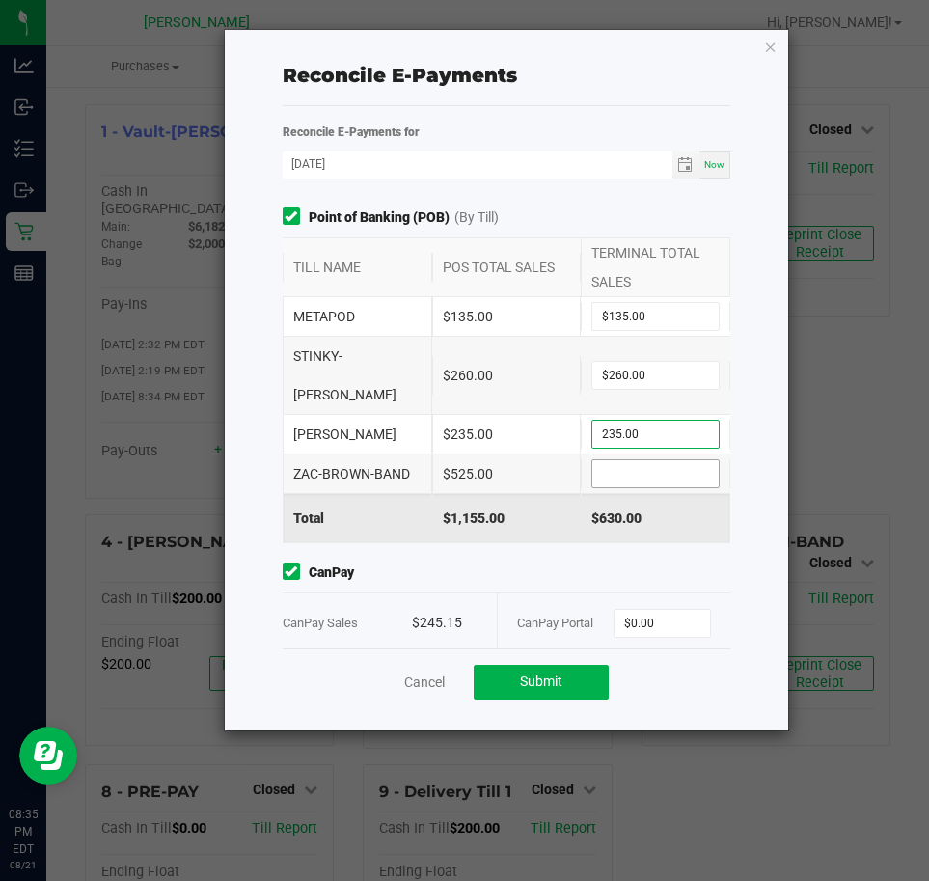
type input "$235.00"
click at [658, 460] on input at bounding box center [655, 473] width 126 height 27
type input "$525.00"
click at [657, 610] on input "0" at bounding box center [661, 623] width 95 height 27
type input "$245.15"
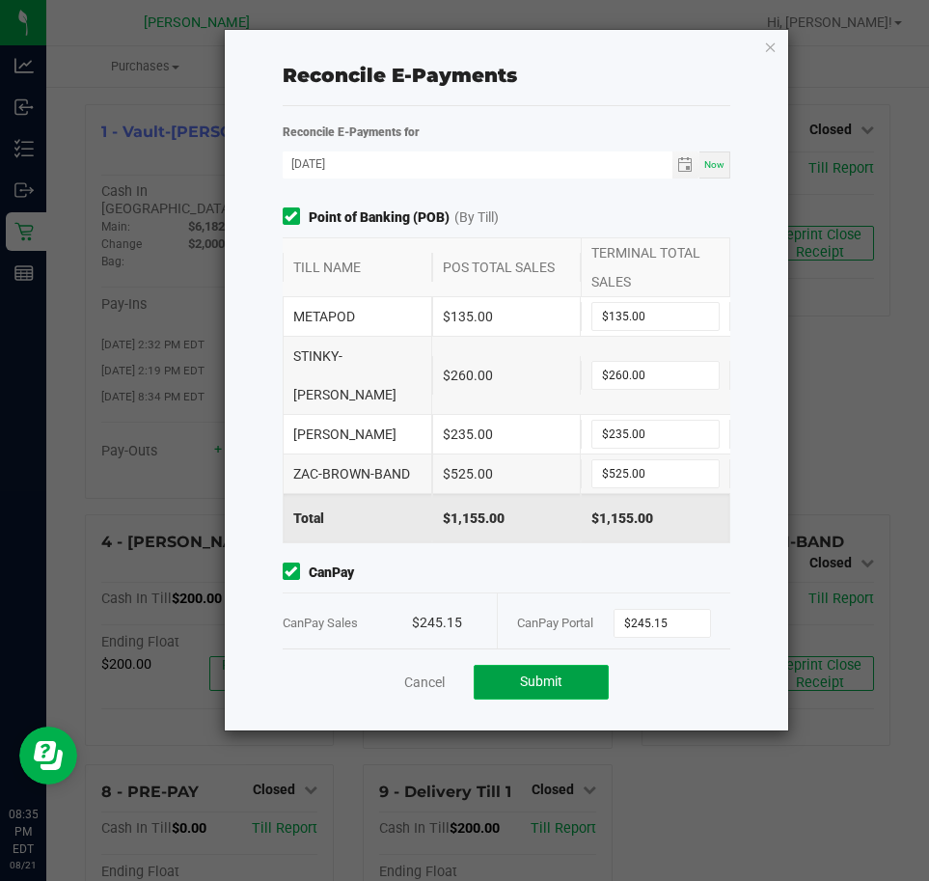
click at [569, 665] on button "Submit" at bounding box center [541, 682] width 135 height 35
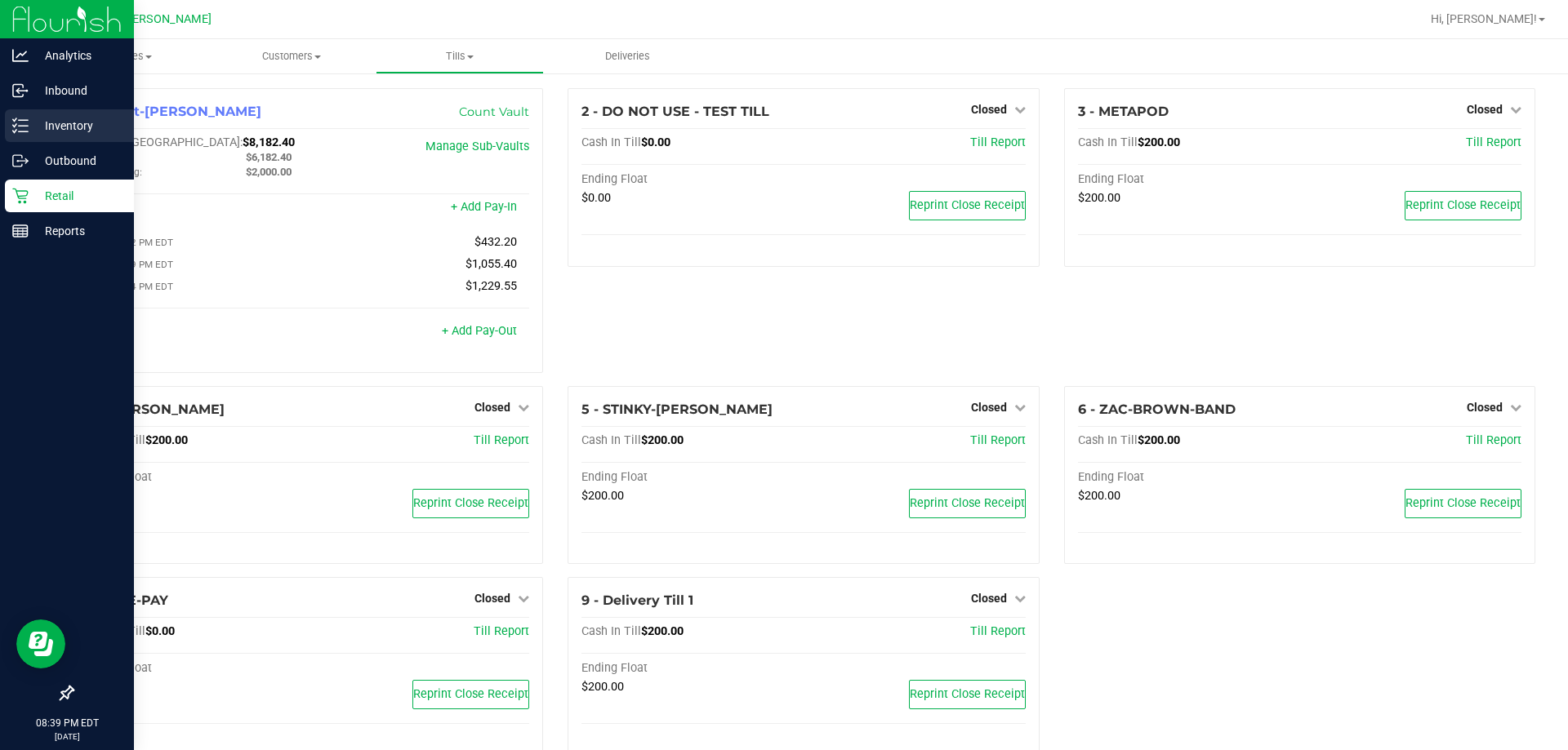
click at [14, 130] on icon at bounding box center [19, 125] width 16 height 16
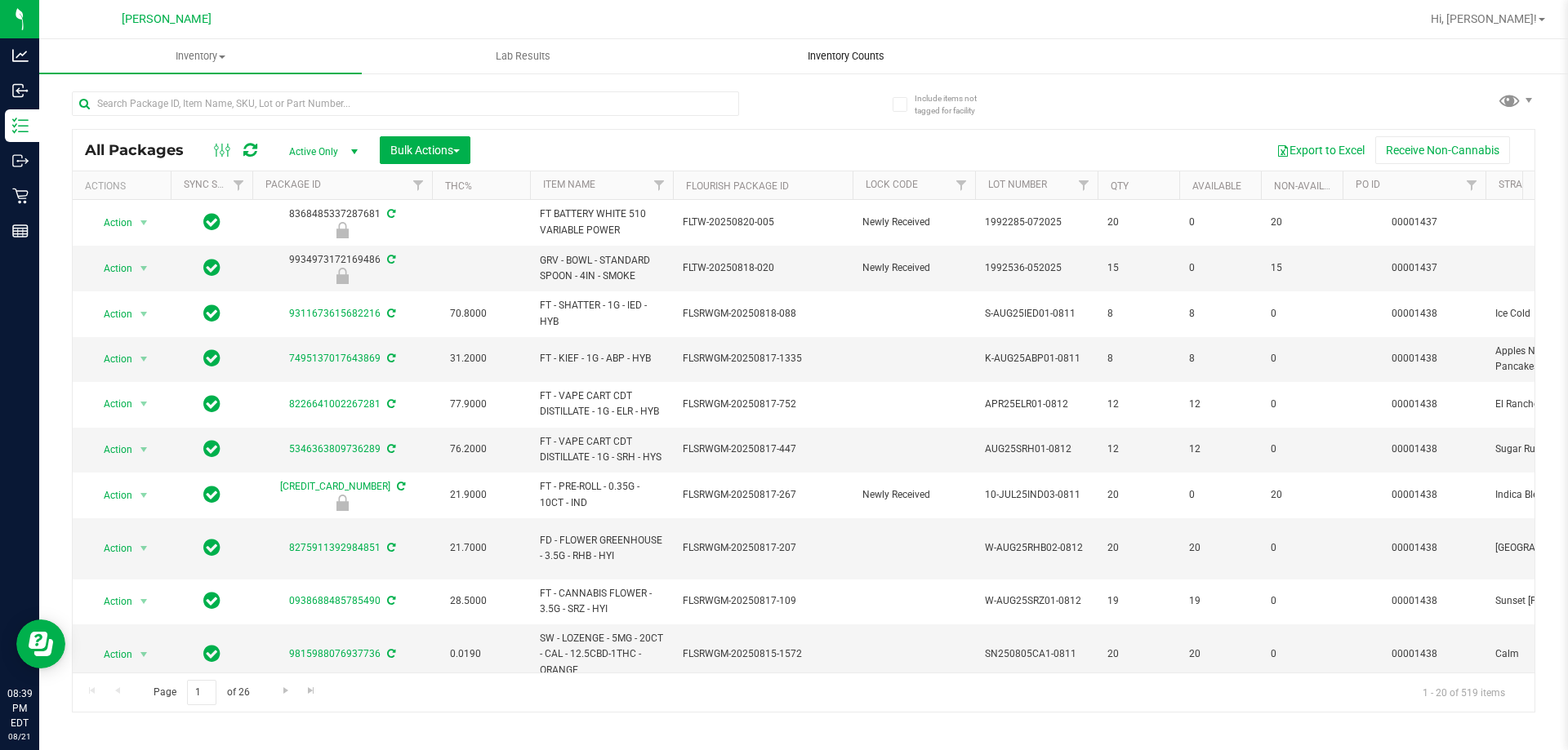
click at [854, 58] on span "Inventory Counts" at bounding box center [846, 56] width 121 height 14
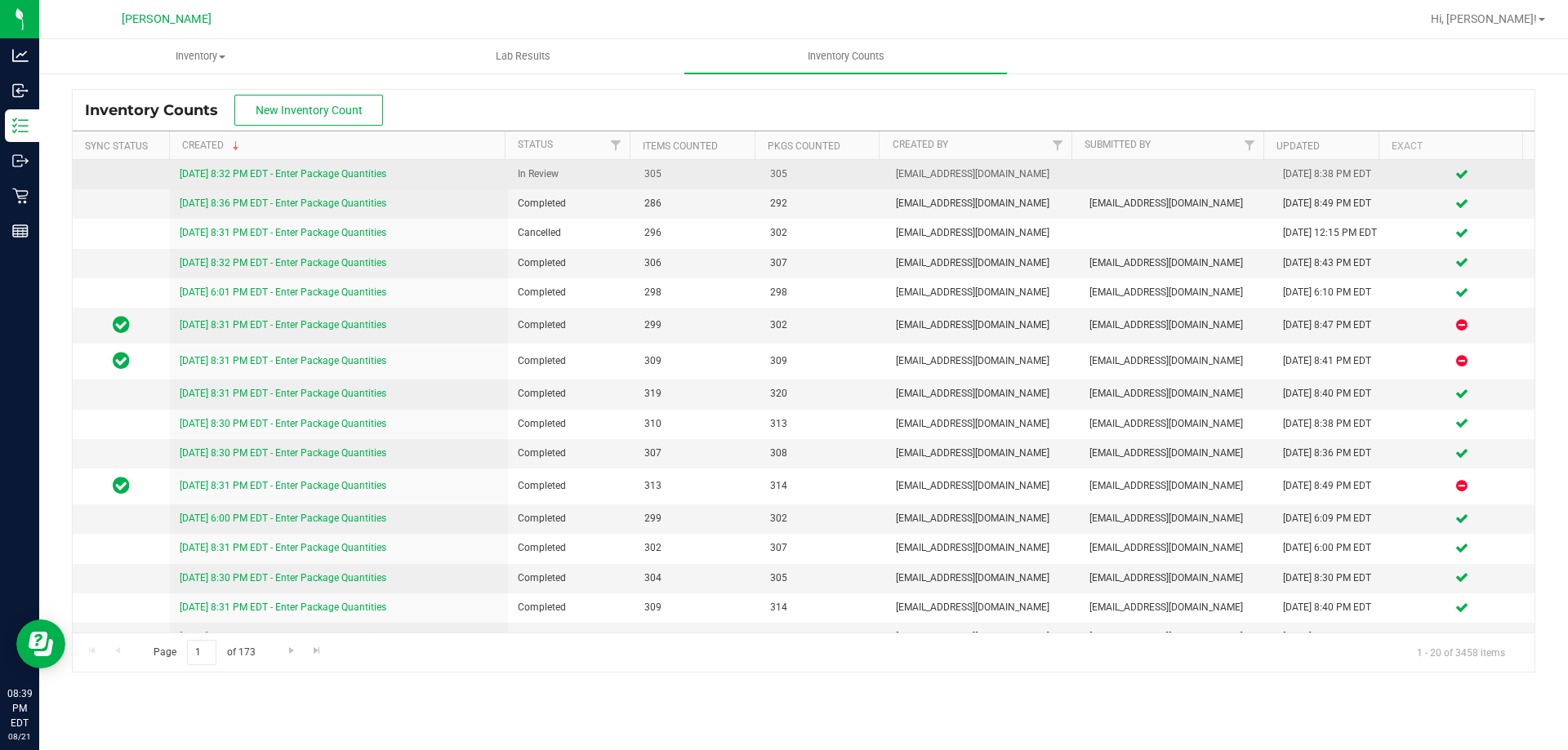
click at [372, 174] on link "[DATE] 8:32 PM EDT - Enter Package Quantities" at bounding box center [283, 174] width 207 height 12
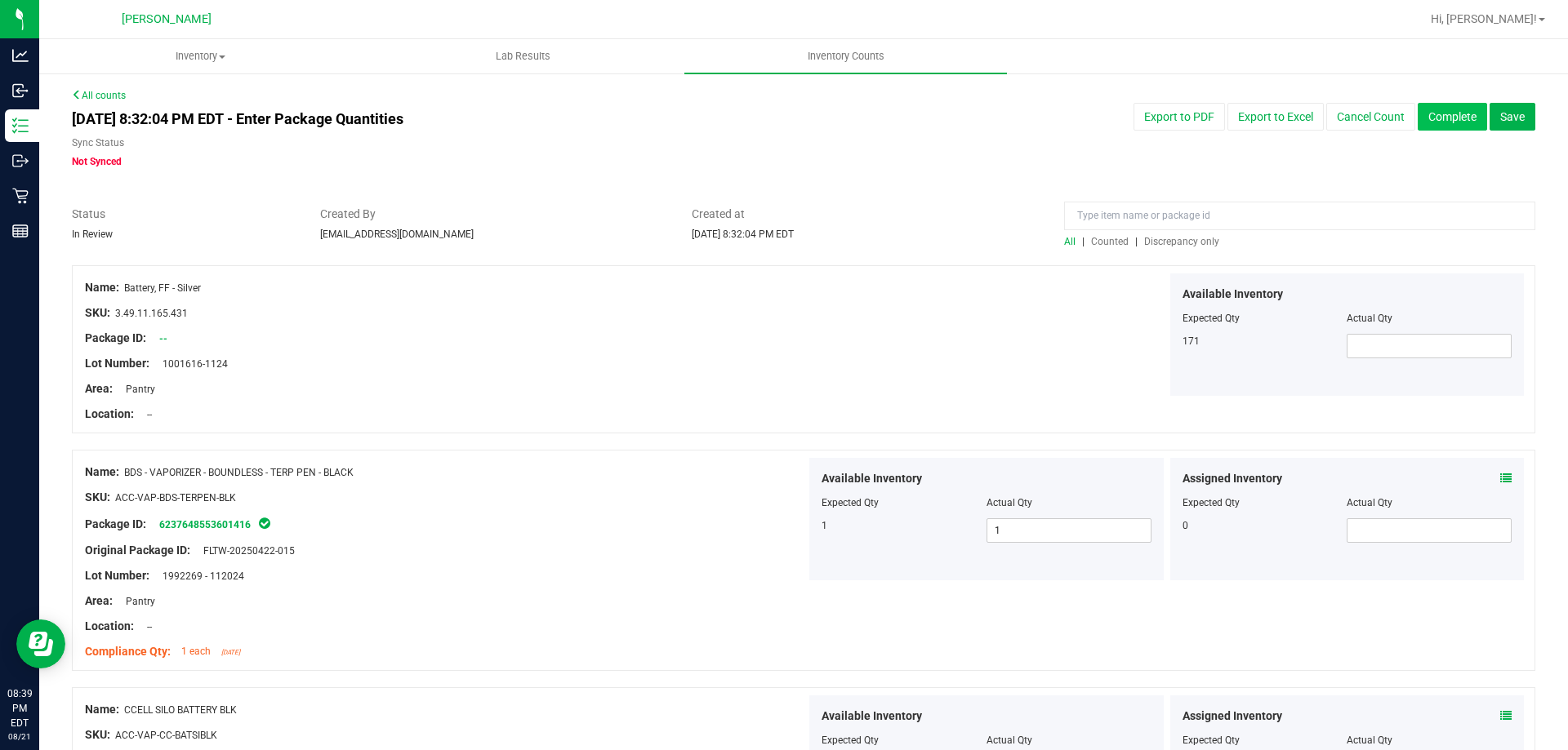
click at [1431, 119] on button "Complete" at bounding box center [1452, 117] width 69 height 28
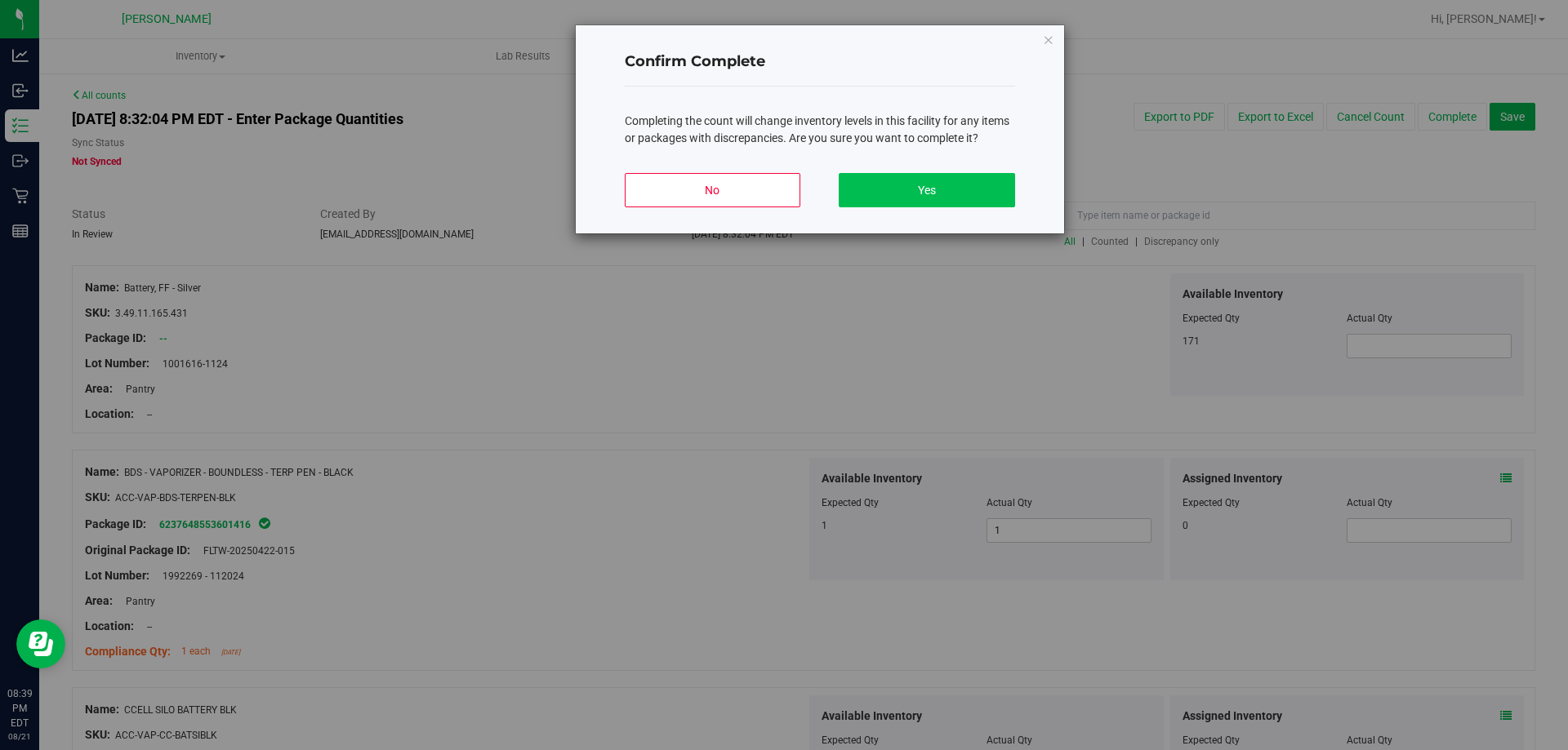
click at [921, 195] on button "Yes" at bounding box center [926, 190] width 175 height 35
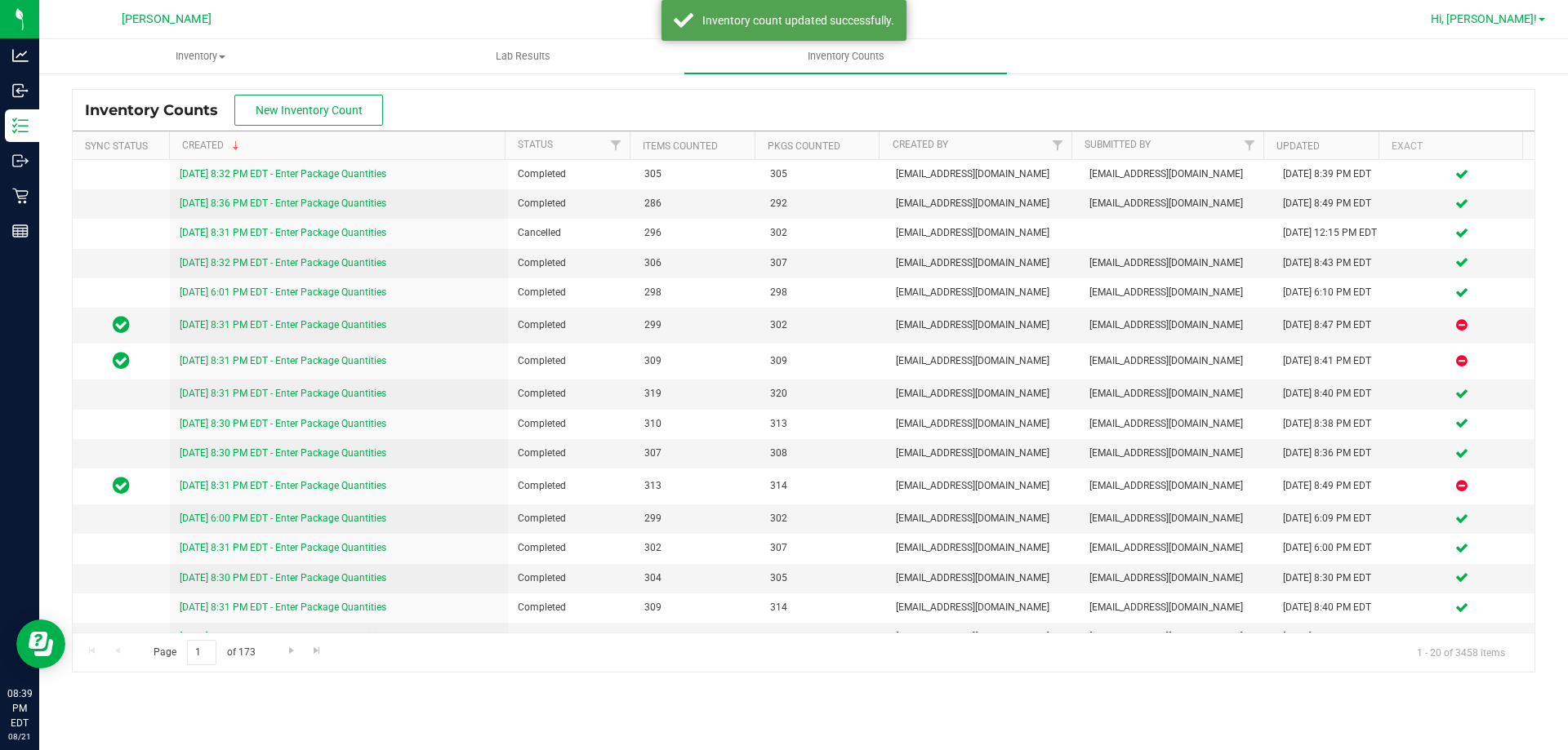
click at [1532, 27] on link "Hi, [PERSON_NAME]!" at bounding box center [1488, 19] width 127 height 17
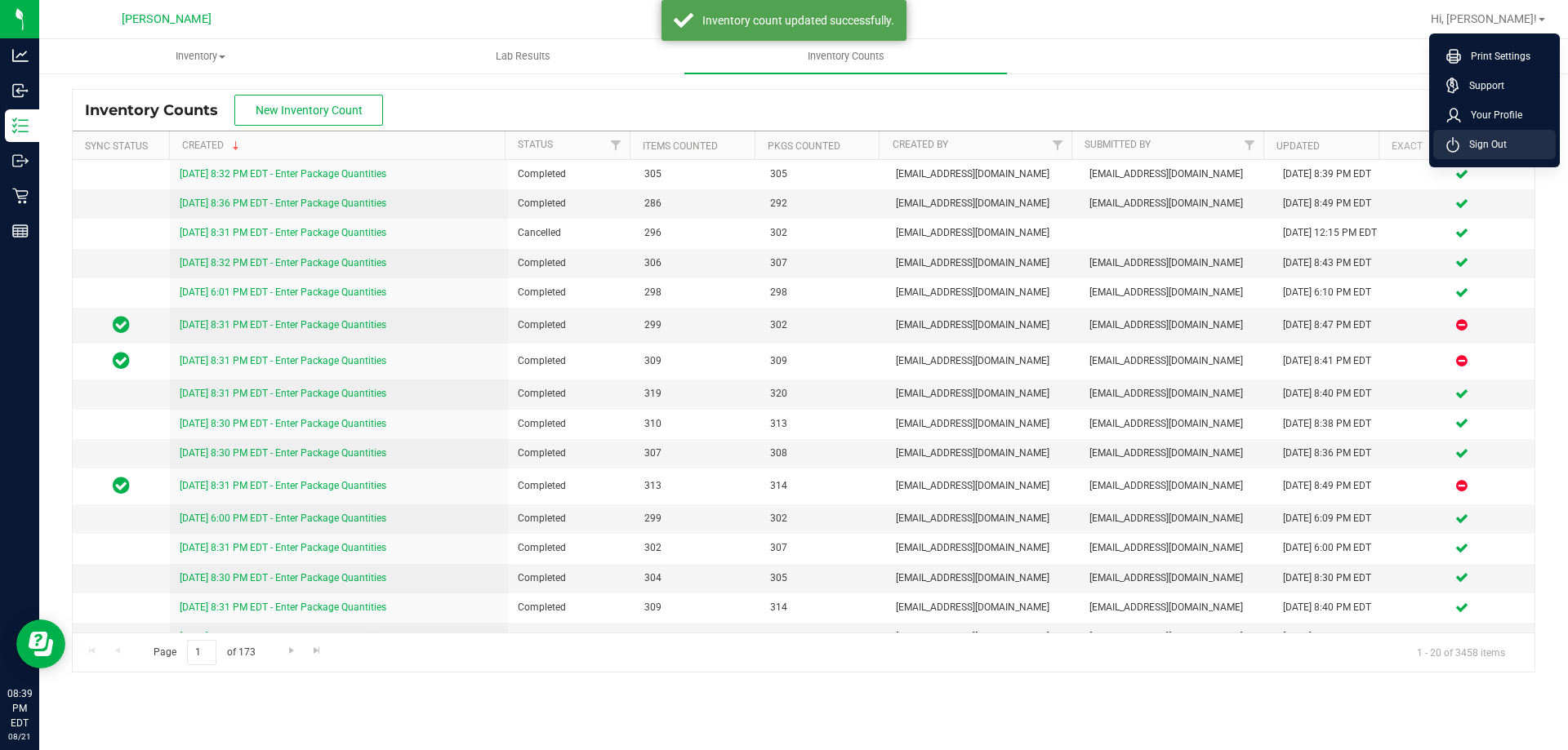
click at [1499, 155] on li "Sign Out" at bounding box center [1494, 144] width 123 height 30
